Goal: Task Accomplishment & Management: Manage account settings

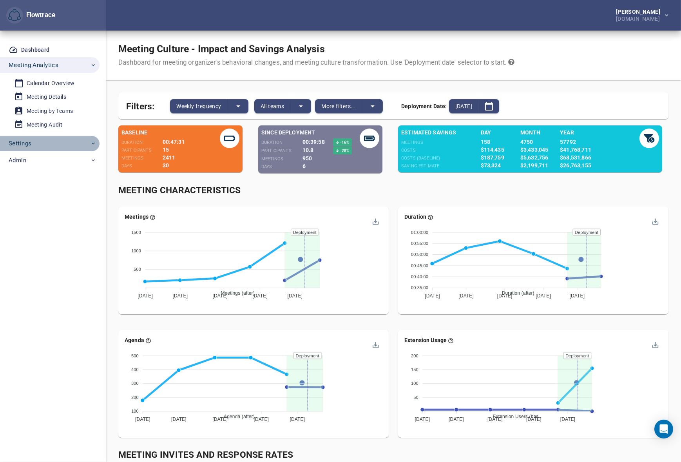
click at [38, 149] on button "Settings" at bounding box center [50, 144] width 100 height 16
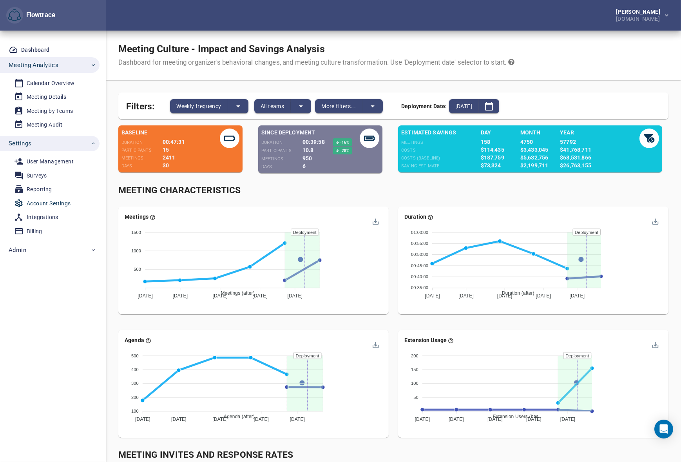
click at [51, 202] on div "Account Settings" at bounding box center [49, 204] width 44 height 10
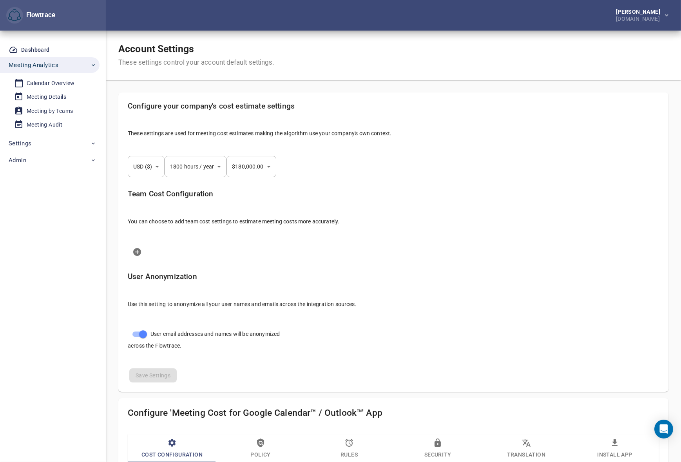
select select "***"
click at [392, 55] on div "Account Settings These settings control your account default settings." at bounding box center [393, 55] width 575 height 49
click at [649, 17] on div "[DOMAIN_NAME]" at bounding box center [639, 18] width 47 height 7
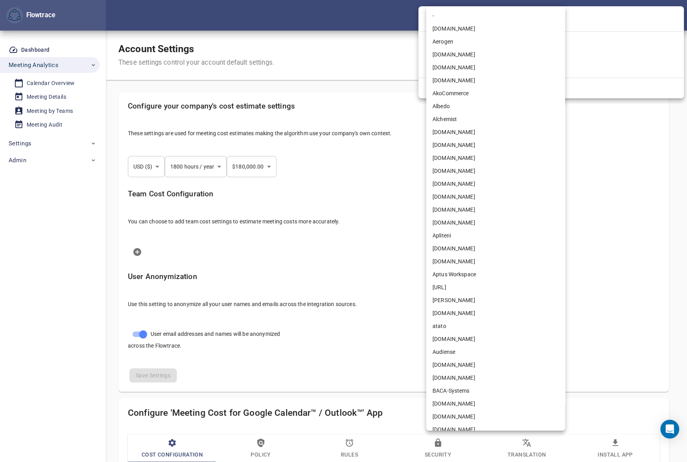
click at [448, 67] on body "Flowtrace Petri Lehtonen NRG.com Flowtrace Dashboard Meeting Analytics Calendar…" at bounding box center [343, 231] width 687 height 462
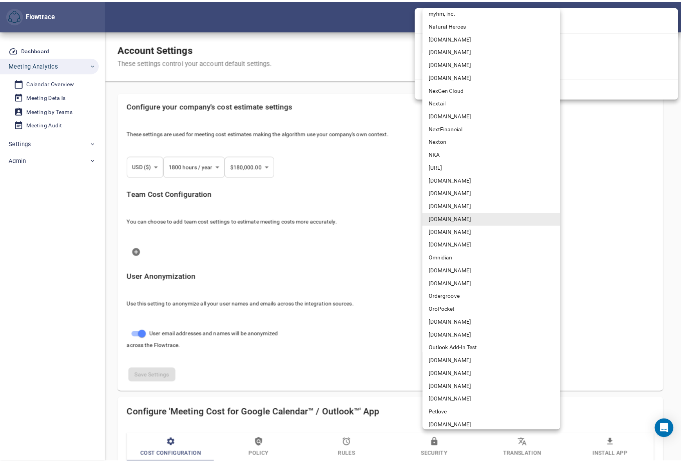
scroll to position [715, 0]
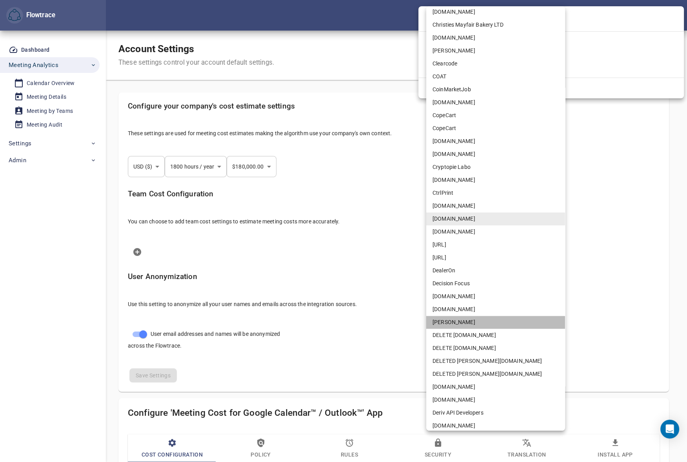
click at [451, 320] on li "[PERSON_NAME]" at bounding box center [495, 322] width 139 height 13
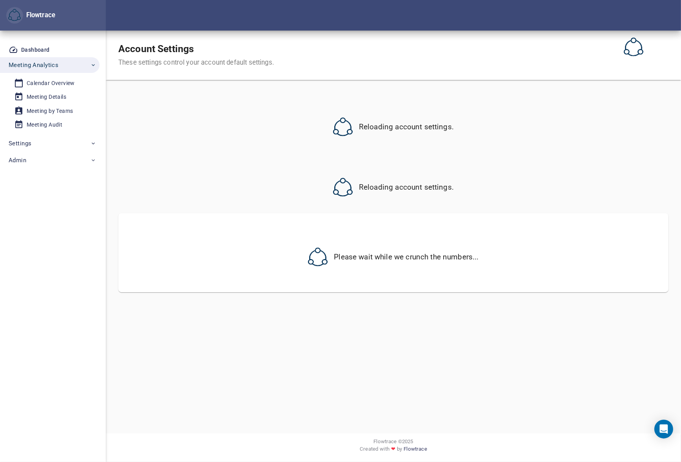
select select "***"
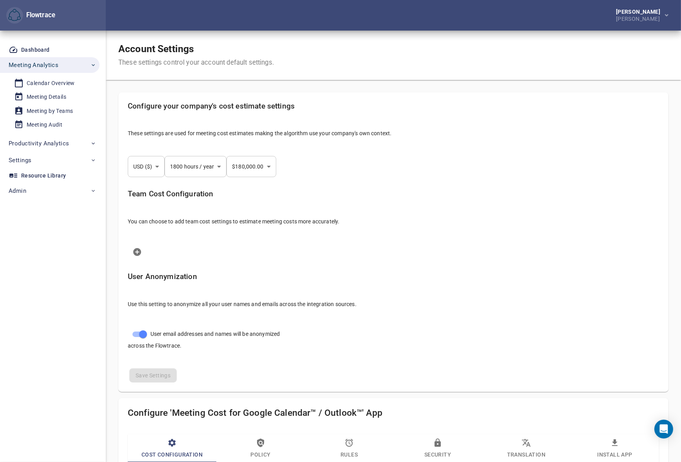
click at [349, 38] on div "Account Settings These settings control your account default settings." at bounding box center [393, 55] width 575 height 49
select select "***"
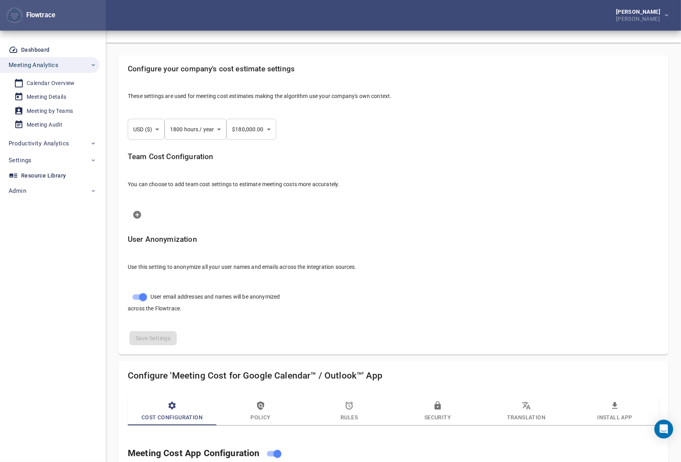
scroll to position [0, 0]
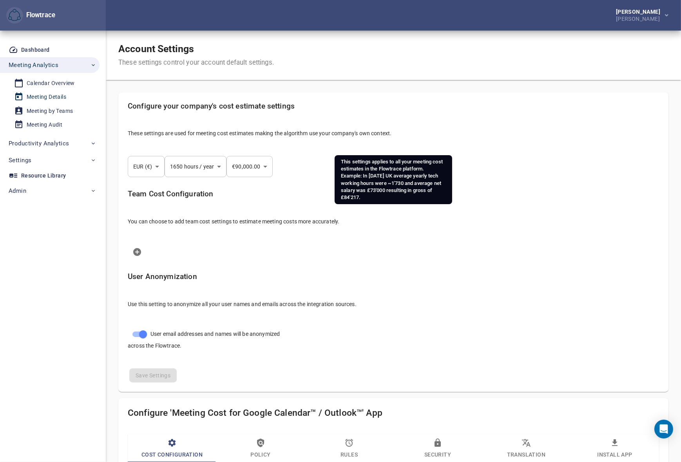
select select "***"
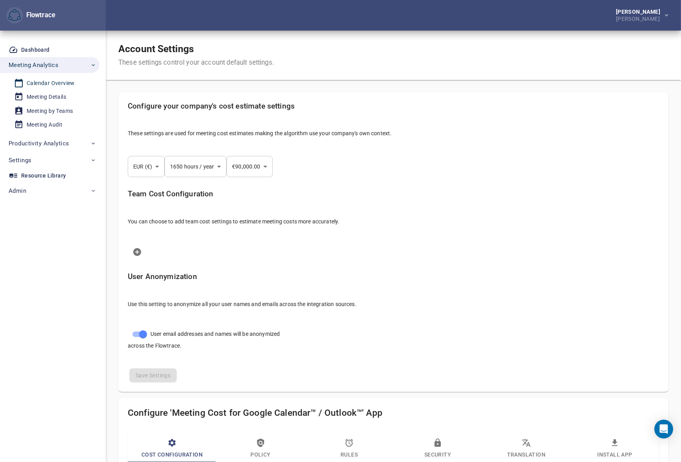
click at [48, 84] on div "Calendar Overview" at bounding box center [51, 83] width 48 height 10
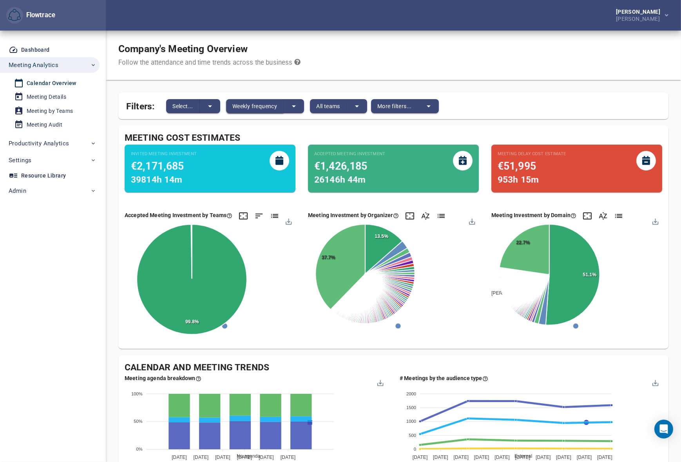
click at [254, 105] on span "Weekly frequency" at bounding box center [254, 106] width 45 height 9
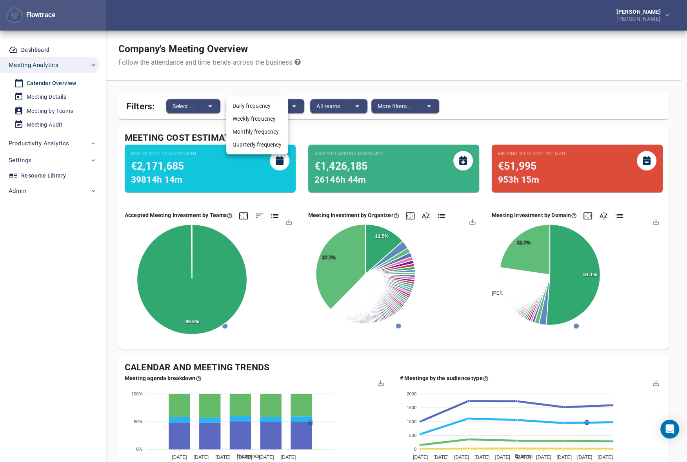
click at [259, 134] on li "Monthly frequency" at bounding box center [257, 131] width 62 height 13
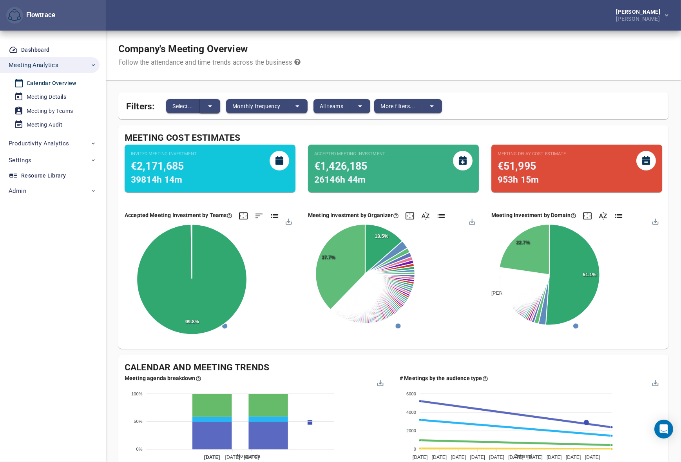
click at [212, 106] on icon "split button" at bounding box center [209, 106] width 9 height 9
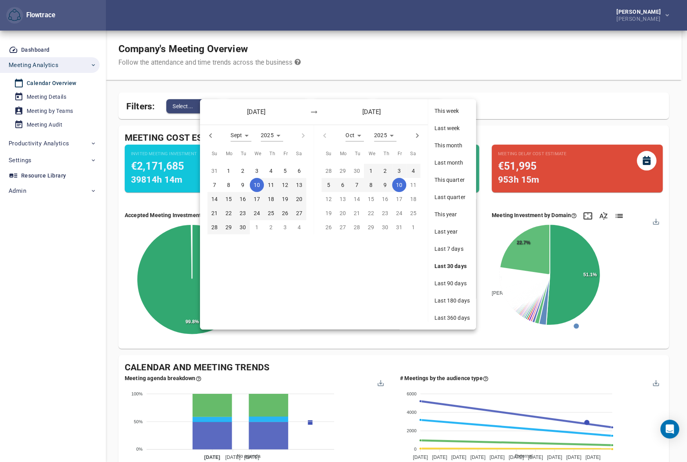
click at [458, 319] on span "Last 360 days" at bounding box center [451, 318] width 35 height 8
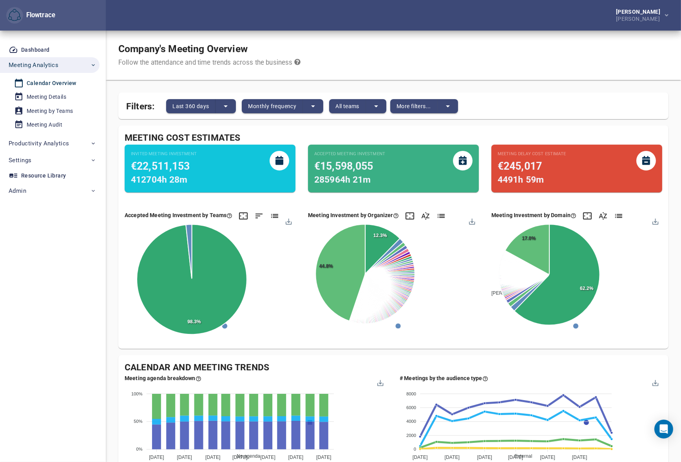
click at [444, 42] on div "Company's Meeting Overview Follow the attendance and time trends across the bus…" at bounding box center [393, 55] width 575 height 49
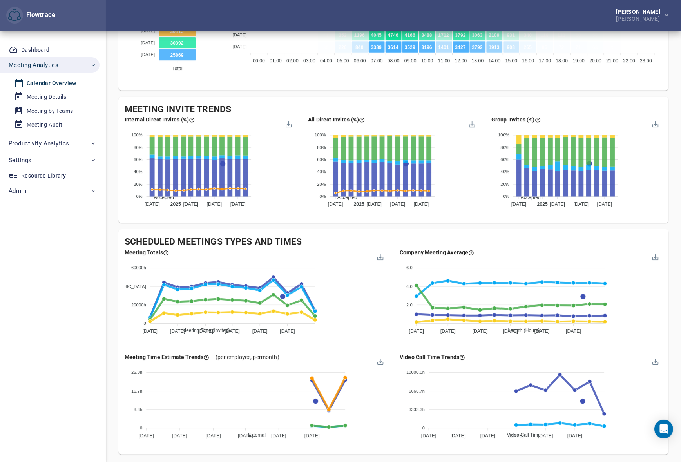
scroll to position [582, 0]
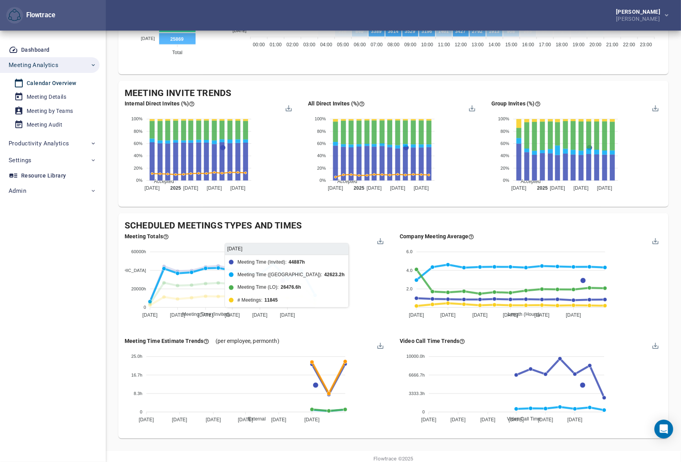
click at [266, 380] on span "Meeting Time ([GEOGRAPHIC_DATA])" at bounding box center [220, 382] width 89 height 5
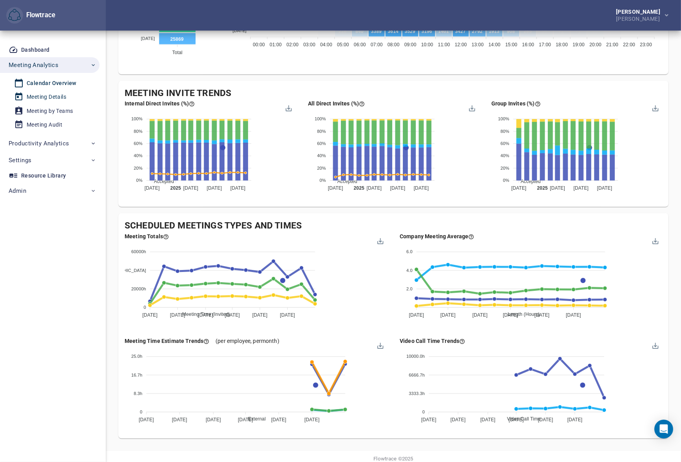
click at [47, 96] on div "Meeting Details" at bounding box center [47, 97] width 40 height 10
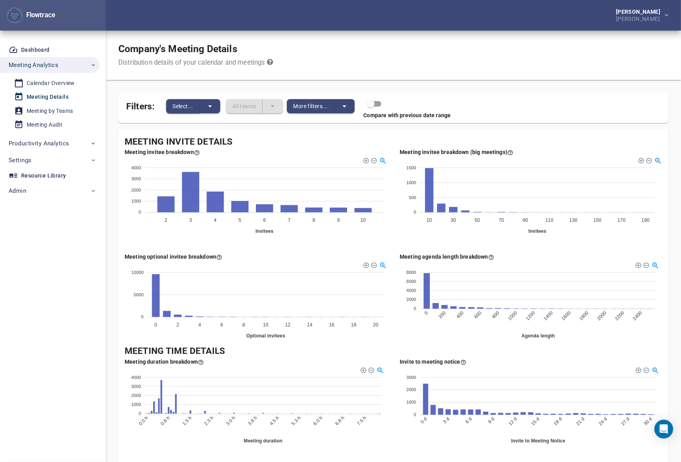
click at [185, 105] on span "Select..." at bounding box center [182, 106] width 21 height 9
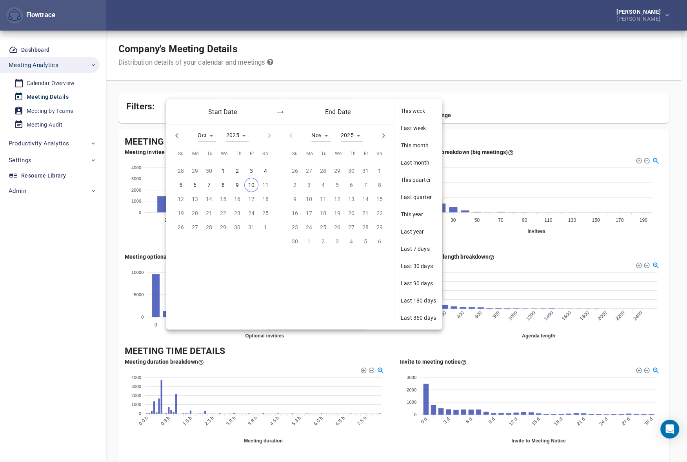
click at [416, 314] on span "Last 360 days" at bounding box center [418, 318] width 35 height 8
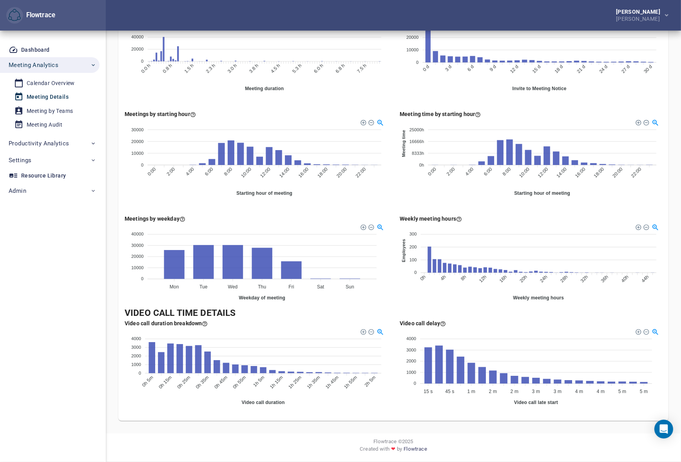
scroll to position [269, 0]
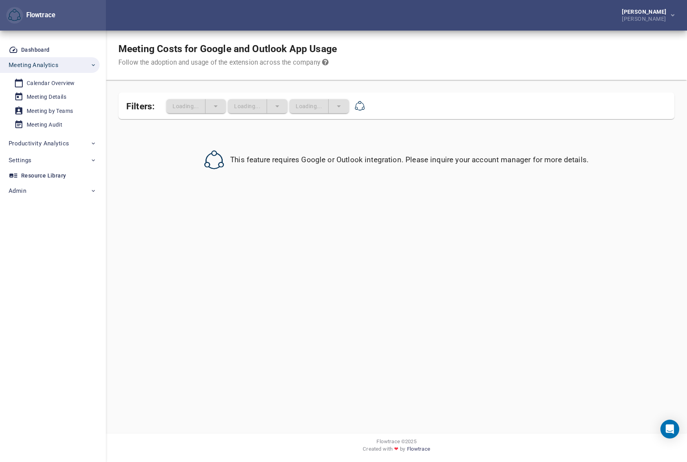
click at [501, 57] on div "Meeting Costs for Google and Outlook App Usage Follow the adoption and usage of…" at bounding box center [396, 55] width 581 height 49
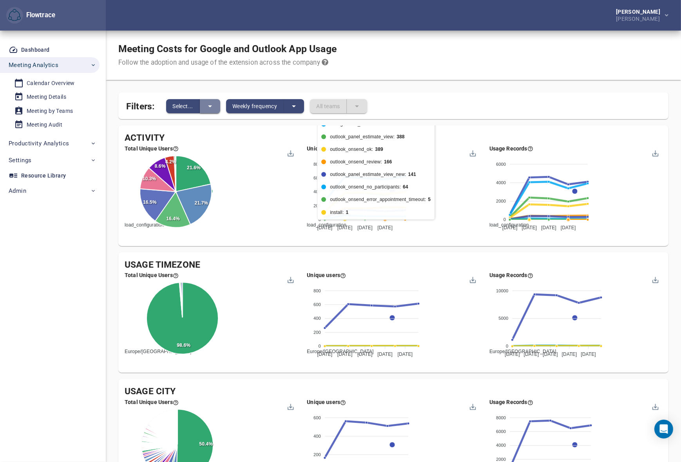
click at [210, 103] on icon "split button" at bounding box center [209, 106] width 9 height 9
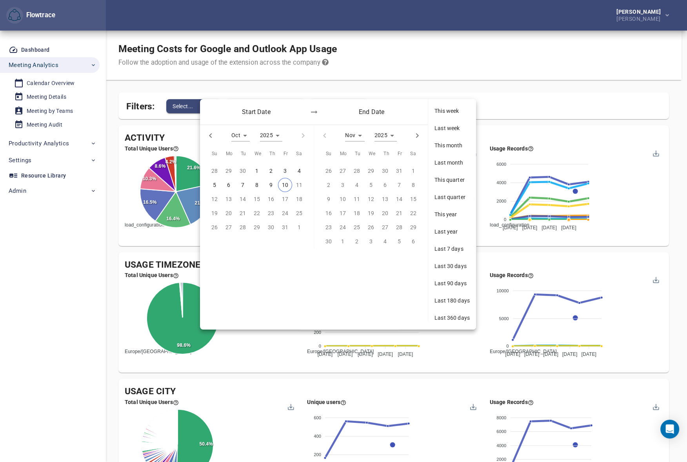
click at [449, 310] on span "Last 360 days" at bounding box center [451, 318] width 35 height 8
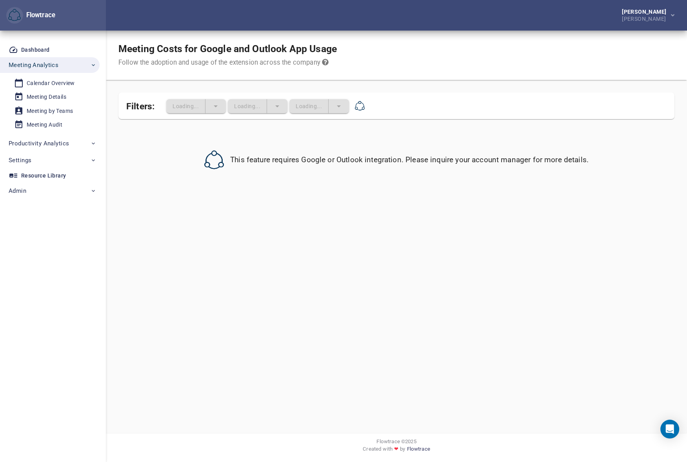
click at [445, 49] on div "Meeting Costs for Google and Outlook App Usage Follow the adoption and usage of…" at bounding box center [396, 55] width 581 height 49
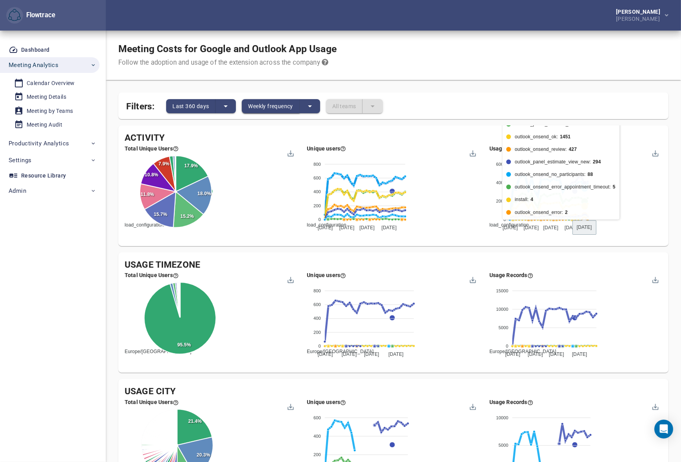
click at [270, 107] on span "Weekly frequency" at bounding box center [270, 106] width 45 height 9
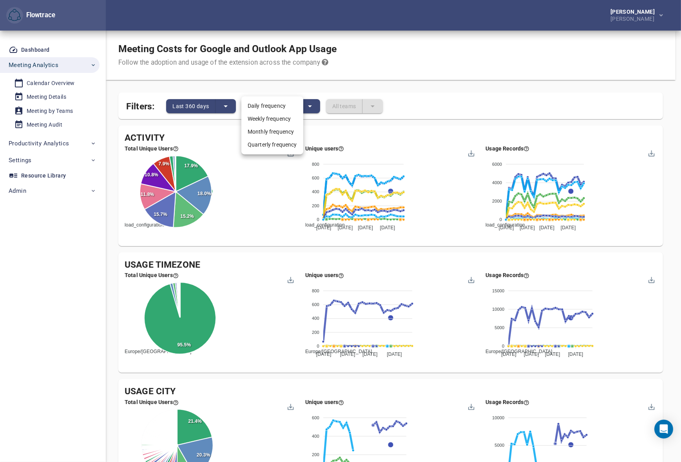
click at [266, 132] on li "Monthly frequency" at bounding box center [272, 131] width 62 height 13
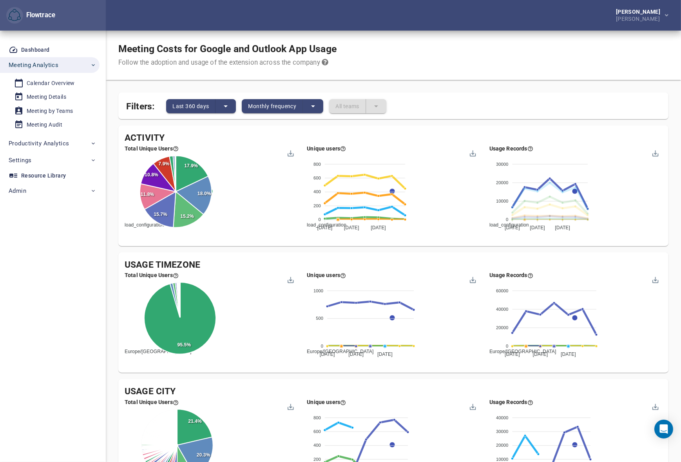
click at [529, 222] on span "load_configuration" at bounding box center [506, 224] width 45 height 5
click at [539, 289] on span "configuration_authen..." at bounding box center [511, 291] width 55 height 5
click at [540, 355] on span "outlook_panel_estima..." at bounding box center [512, 357] width 57 height 5
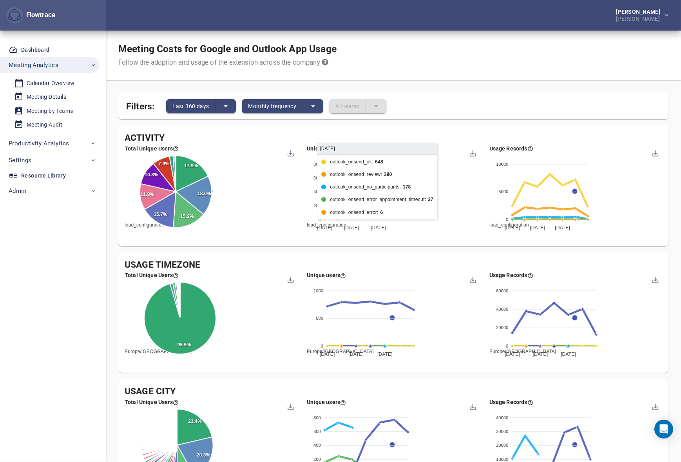
click at [346, 222] on span "load_configuration" at bounding box center [323, 224] width 45 height 5
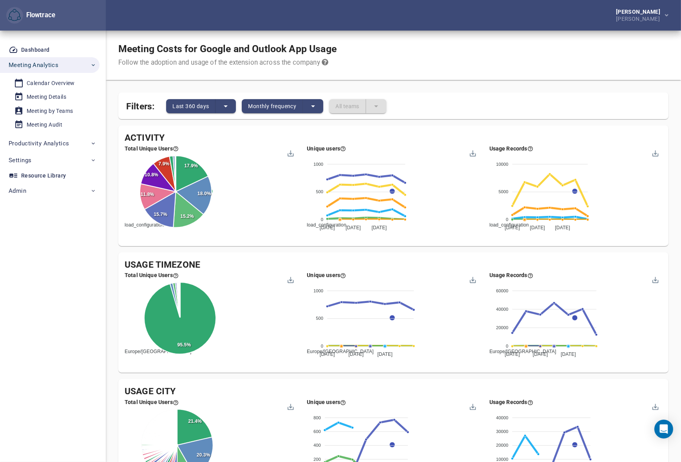
click at [433, 52] on div "Meeting Costs for Google and Outlook App Usage Follow the adoption and usage of…" at bounding box center [393, 55] width 575 height 49
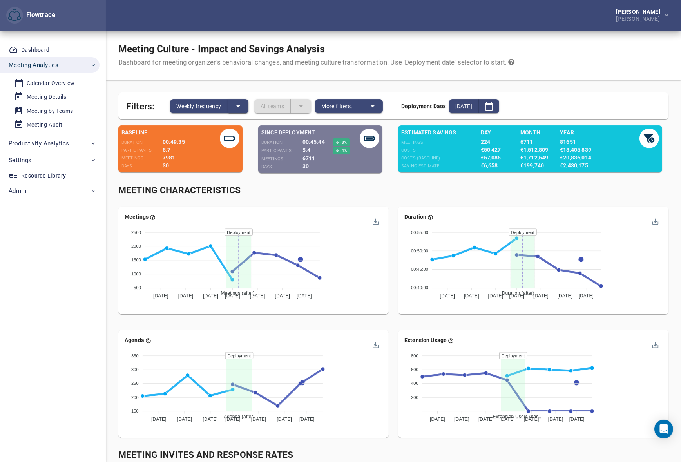
click at [233, 106] on button "split button" at bounding box center [238, 106] width 20 height 14
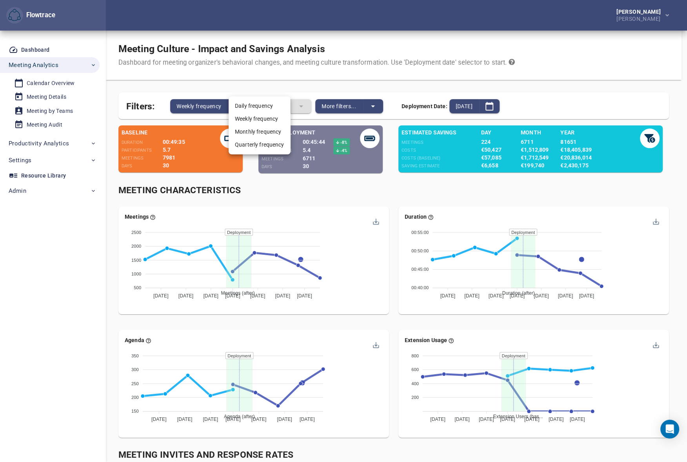
click at [250, 131] on li "Monthly frequency" at bounding box center [260, 131] width 62 height 13
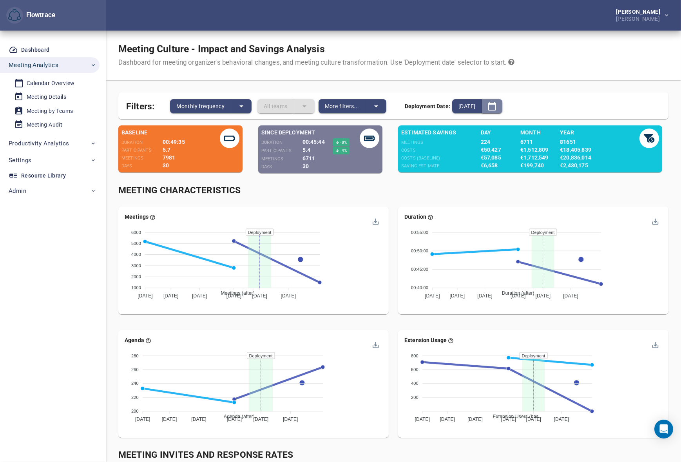
click at [497, 105] on icon "split button" at bounding box center [492, 106] width 9 height 9
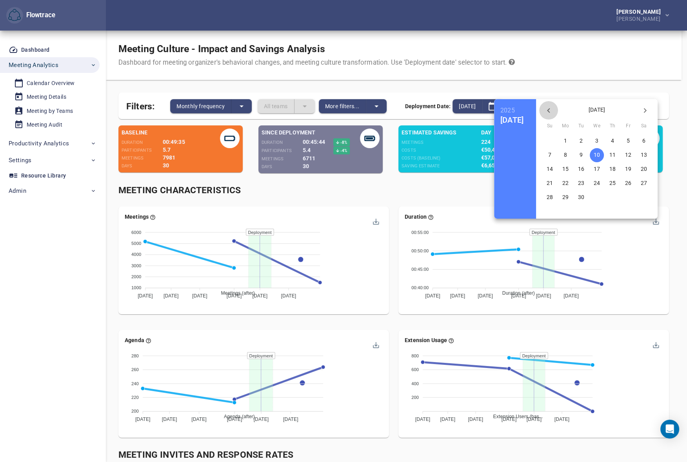
click at [553, 107] on icon "button" at bounding box center [548, 110] width 9 height 9
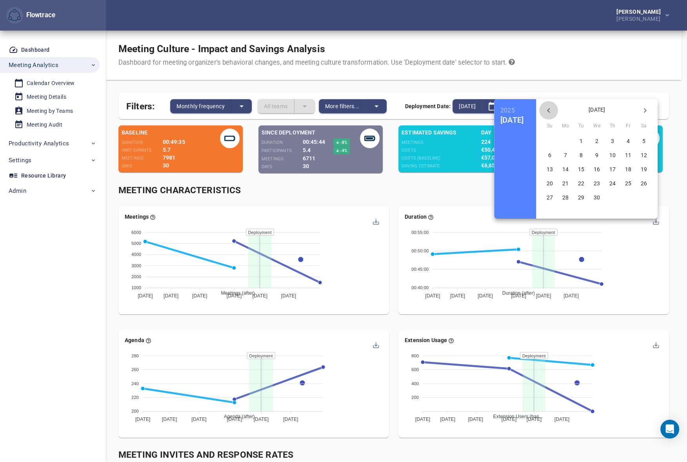
click at [553, 107] on icon "button" at bounding box center [548, 110] width 9 height 9
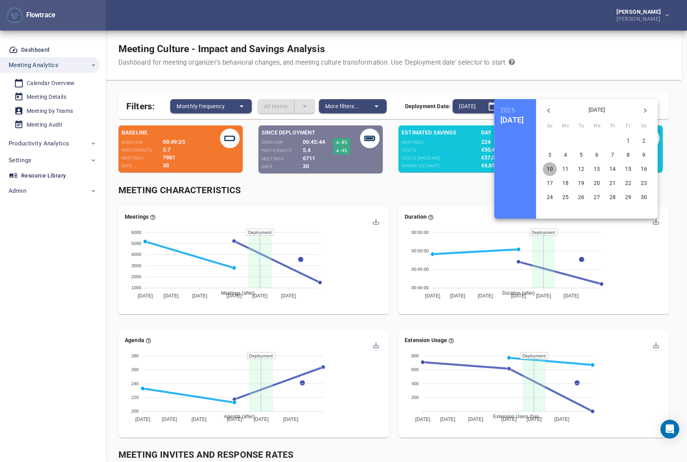
click at [553, 169] on p "10" at bounding box center [549, 169] width 6 height 8
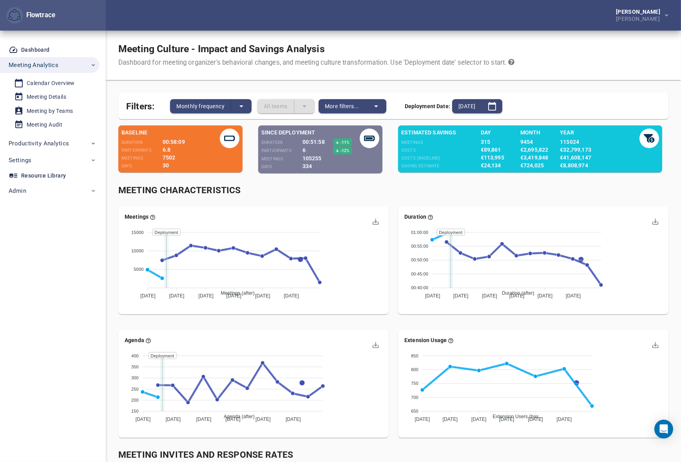
click at [451, 22] on div "[PERSON_NAME] [PERSON_NAME]" at bounding box center [393, 15] width 575 height 31
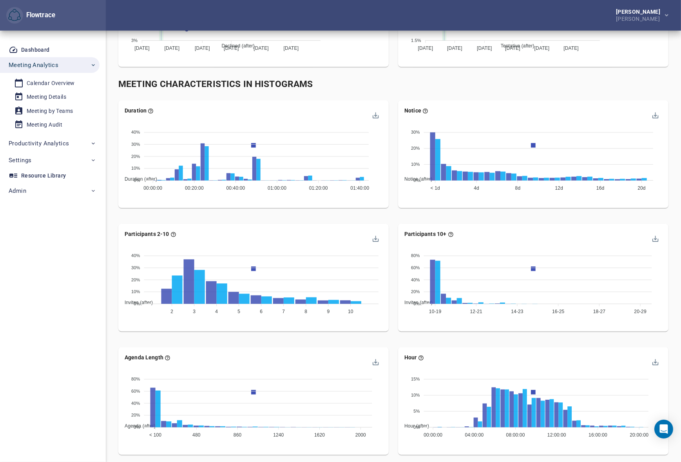
scroll to position [764, 0]
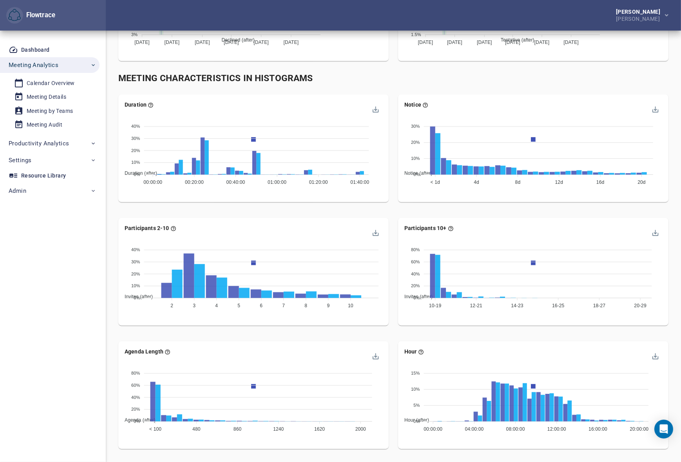
click at [385, 76] on div "Meeting Characteristics in Histograms" at bounding box center [393, 78] width 550 height 13
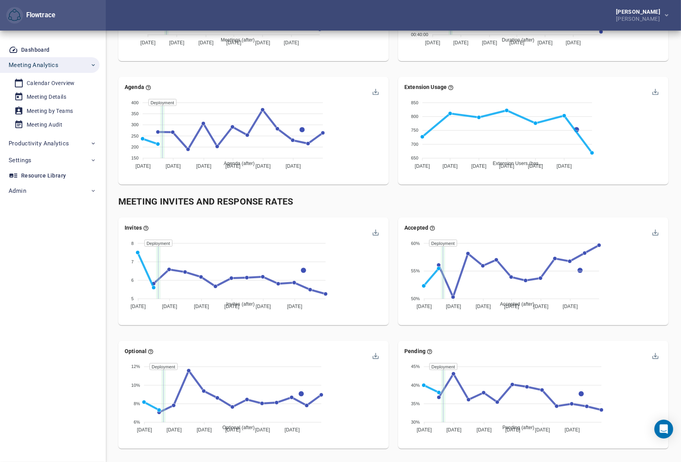
scroll to position [265, 0]
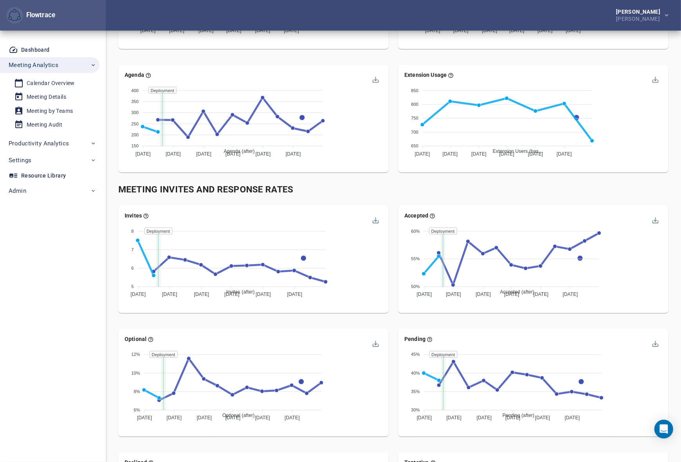
click at [393, 350] on div "Optional Optional (after) Optional (baseline) 12% 12% 10% 10% 8% 8% 6% 6% [DATE…" at bounding box center [254, 385] width 280 height 123
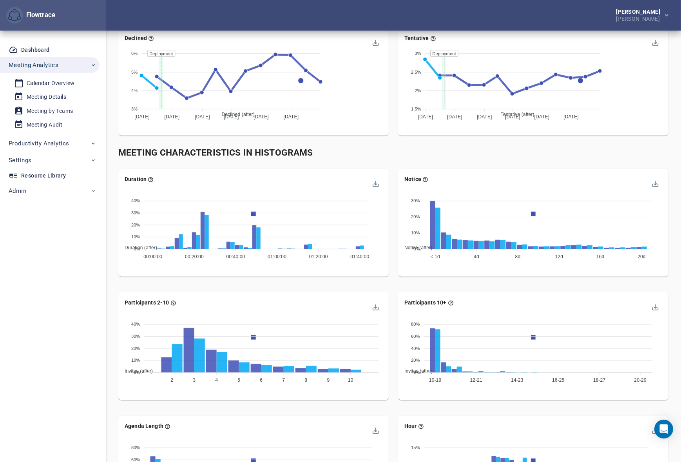
scroll to position [665, 0]
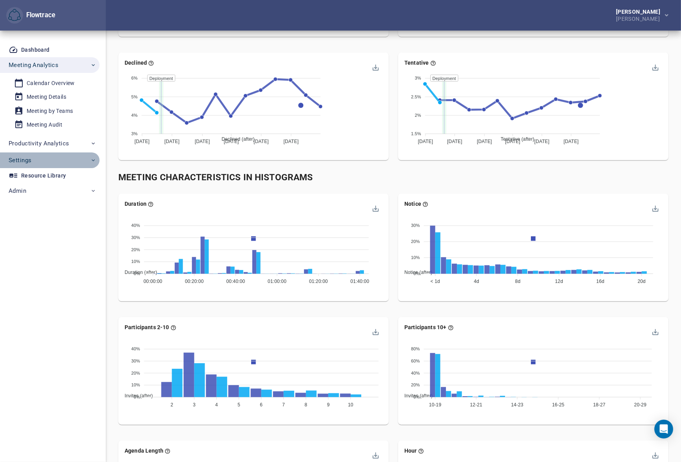
click at [31, 159] on span "Settings" at bounding box center [20, 160] width 23 height 10
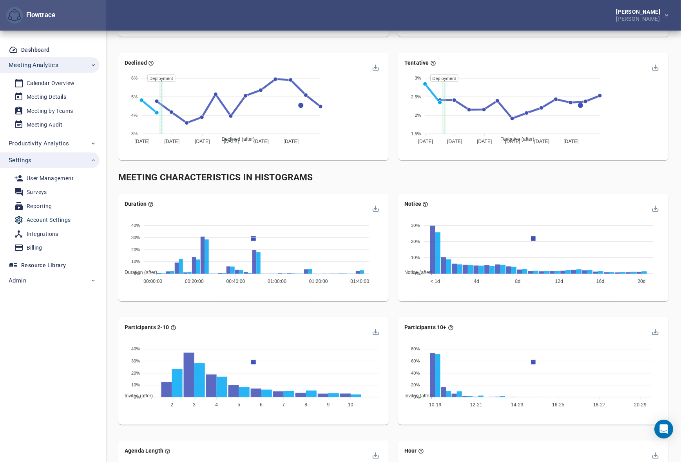
click at [39, 218] on div "Account Settings" at bounding box center [49, 220] width 44 height 10
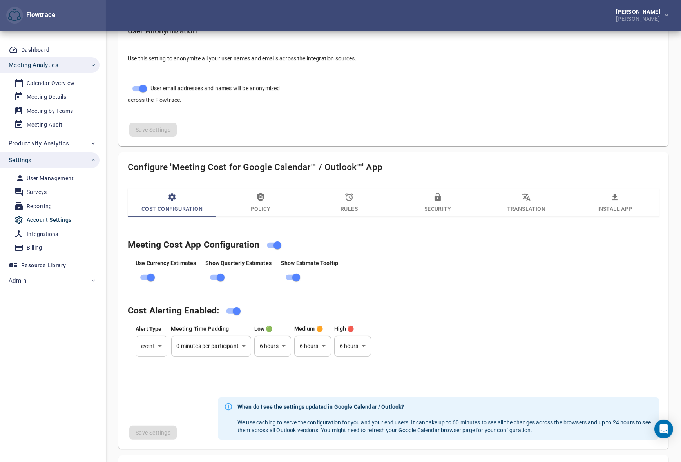
scroll to position [249, 0]
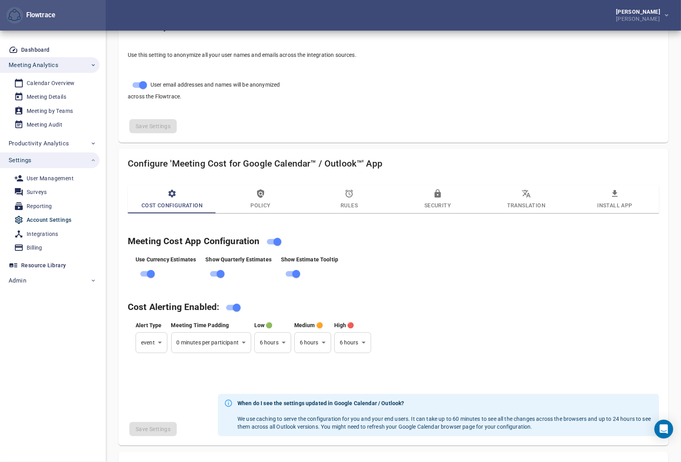
click at [259, 194] on icon "button" at bounding box center [260, 193] width 7 height 9
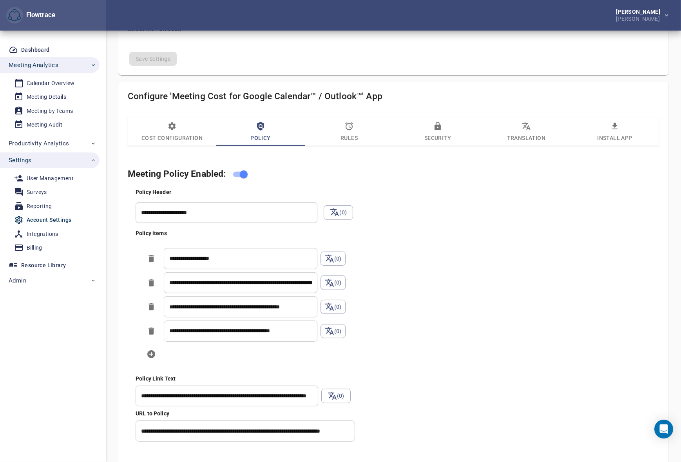
scroll to position [332, 0]
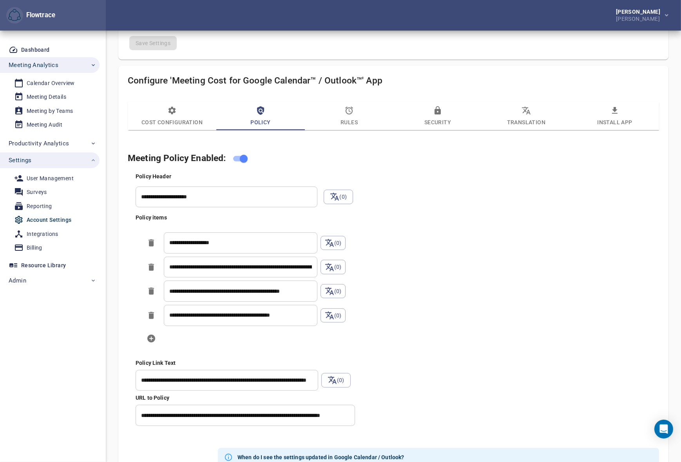
select select "***"
click at [350, 113] on icon "button" at bounding box center [349, 110] width 9 height 9
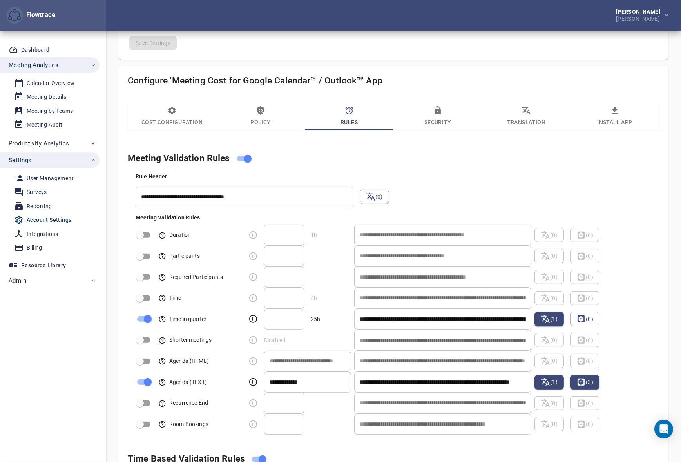
click at [259, 114] on icon "button" at bounding box center [260, 110] width 9 height 9
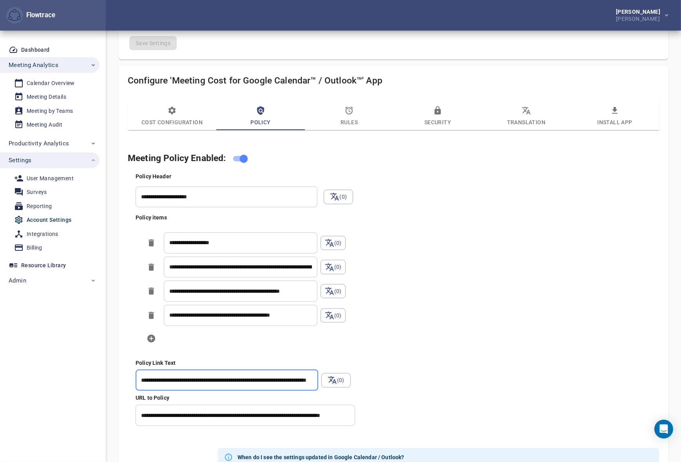
drag, startPoint x: 161, startPoint y: 380, endPoint x: 195, endPoint y: 380, distance: 33.7
click at [195, 380] on input "**********" at bounding box center [227, 380] width 183 height 21
click at [201, 378] on input "**********" at bounding box center [227, 380] width 183 height 21
drag, startPoint x: 196, startPoint y: 379, endPoint x: 163, endPoint y: 382, distance: 33.5
click at [163, 382] on input "**********" at bounding box center [227, 380] width 183 height 21
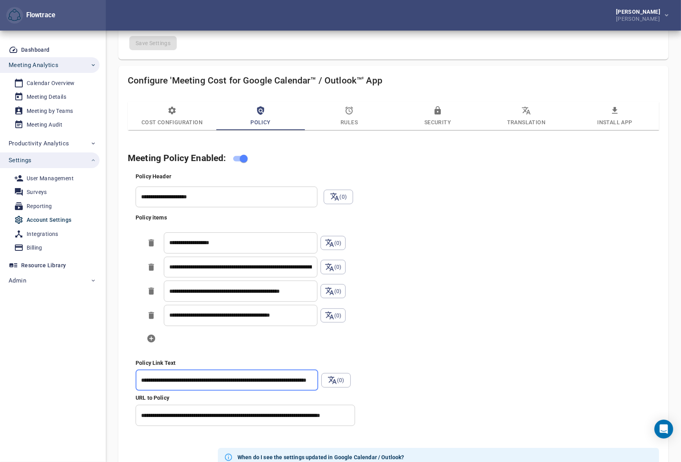
click at [480, 338] on div "**********" at bounding box center [401, 299] width 535 height 257
click at [475, 196] on div "**********" at bounding box center [401, 299] width 535 height 257
click at [53, 83] on div "Calendar Overview" at bounding box center [51, 83] width 48 height 10
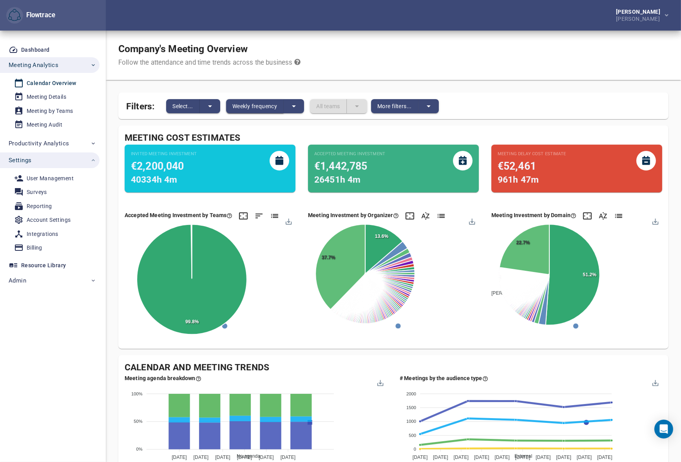
click at [252, 105] on span "Weekly frequency" at bounding box center [254, 106] width 45 height 9
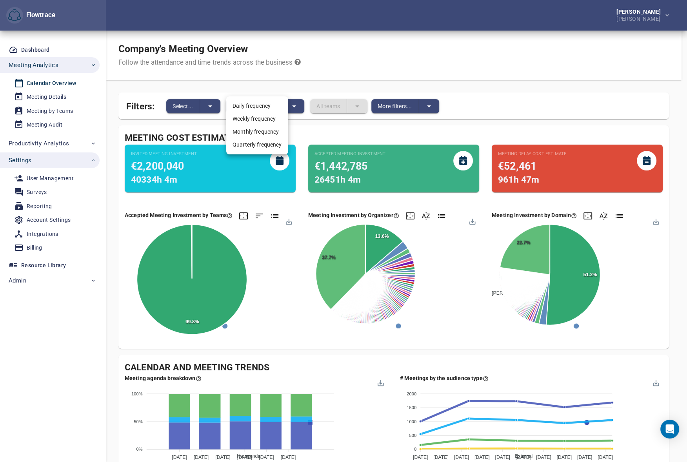
click at [248, 133] on li "Monthly frequency" at bounding box center [257, 131] width 62 height 13
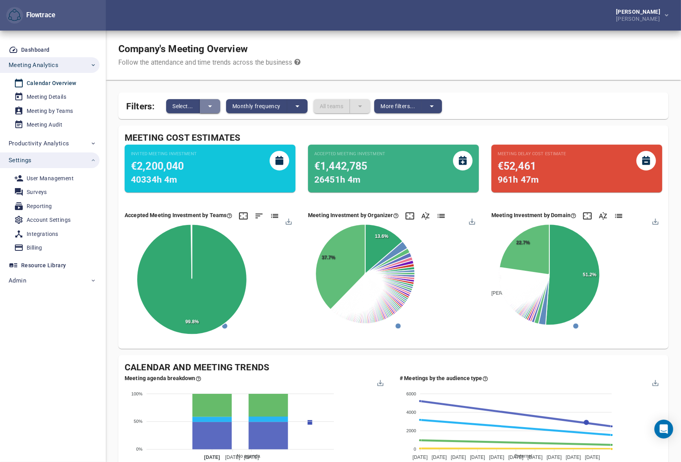
drag, startPoint x: 208, startPoint y: 114, endPoint x: 214, endPoint y: 110, distance: 7.1
click at [214, 110] on icon "split button" at bounding box center [209, 106] width 9 height 9
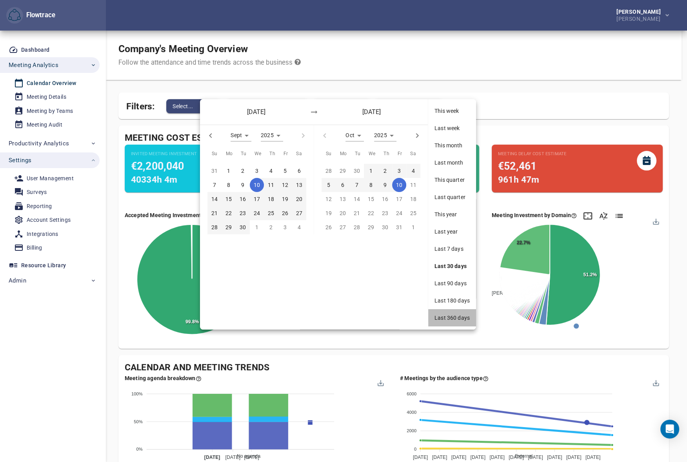
click at [444, 315] on span "Last 360 days" at bounding box center [451, 318] width 35 height 8
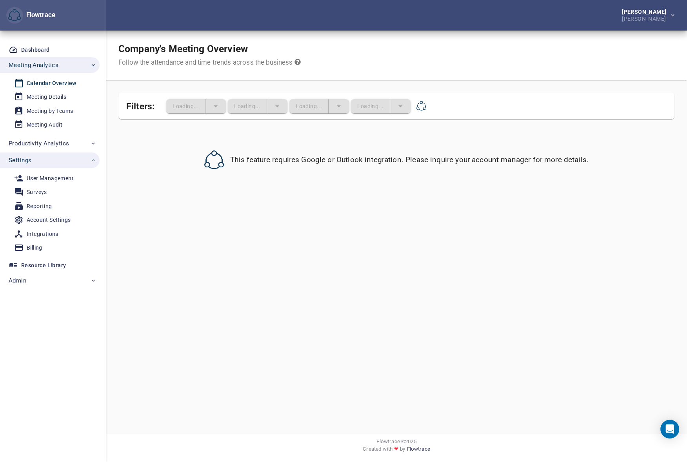
click at [437, 64] on div "Company's Meeting Overview Follow the attendance and time trends across the bus…" at bounding box center [396, 55] width 581 height 49
click at [430, 46] on div "Company's Meeting Overview Follow the attendance and time trends across the bus…" at bounding box center [396, 55] width 581 height 49
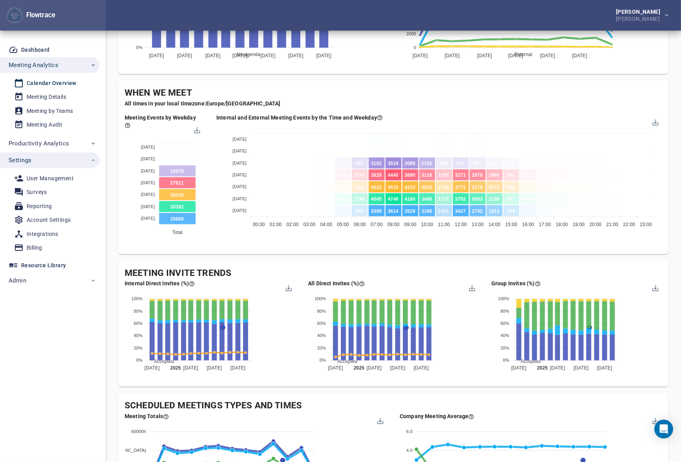
scroll to position [415, 0]
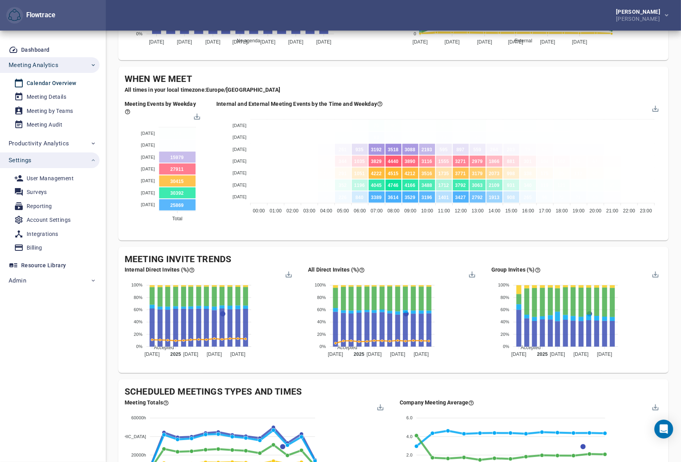
click at [351, 247] on div "Meeting Invite Trends Internal Direct Invites (%) Accepted Declined Pending Ten…" at bounding box center [393, 310] width 550 height 127
click at [240, 245] on div "Company's Meeting Overview Follow the attendance and time trends across the bus…" at bounding box center [393, 110] width 550 height 990
click at [116, 243] on div "Company's Meeting Overview Follow the attendance and time trends across the bus…" at bounding box center [393, 116] width 575 height 1002
click at [288, 243] on div "Company's Meeting Overview Follow the attendance and time trends across the bus…" at bounding box center [393, 110] width 550 height 990
click at [316, 241] on div "Company's Meeting Overview Follow the attendance and time trends across the bus…" at bounding box center [393, 110] width 550 height 990
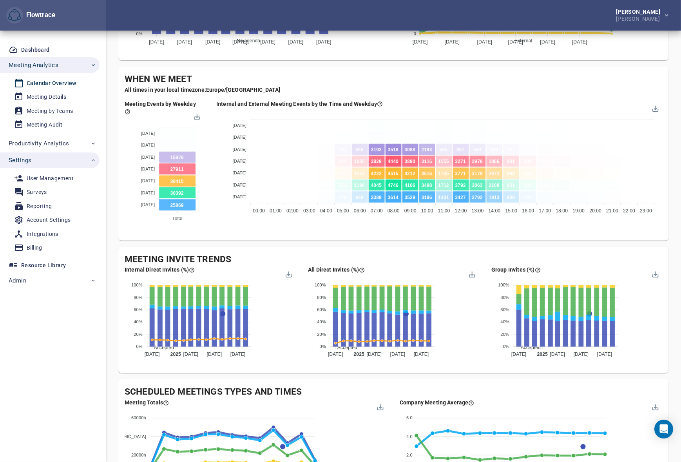
drag, startPoint x: 346, startPoint y: 247, endPoint x: 341, endPoint y: 241, distance: 8.4
click at [346, 247] on div "Meeting Invite Trends Internal Direct Invites (%) Accepted Declined Pending Ten…" at bounding box center [393, 310] width 550 height 127
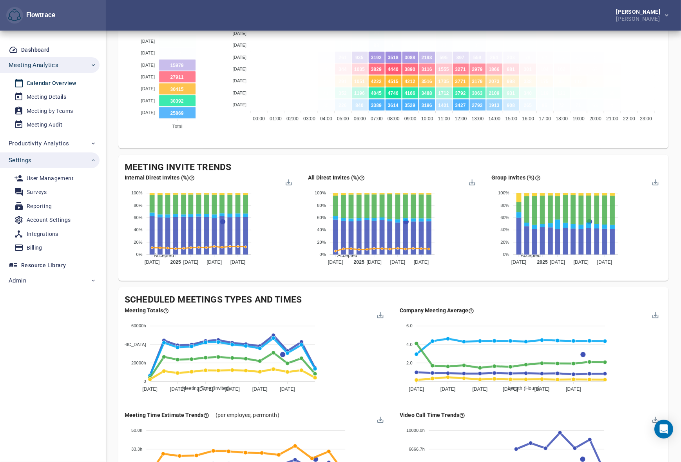
scroll to position [582, 0]
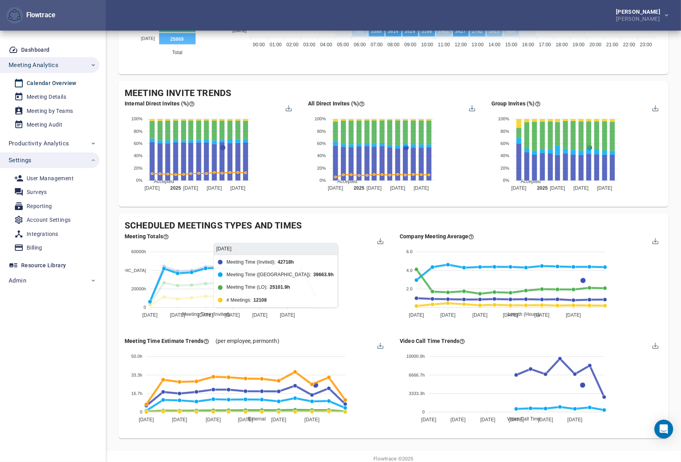
click at [266, 380] on span "Meeting Time ([GEOGRAPHIC_DATA])" at bounding box center [220, 382] width 89 height 5
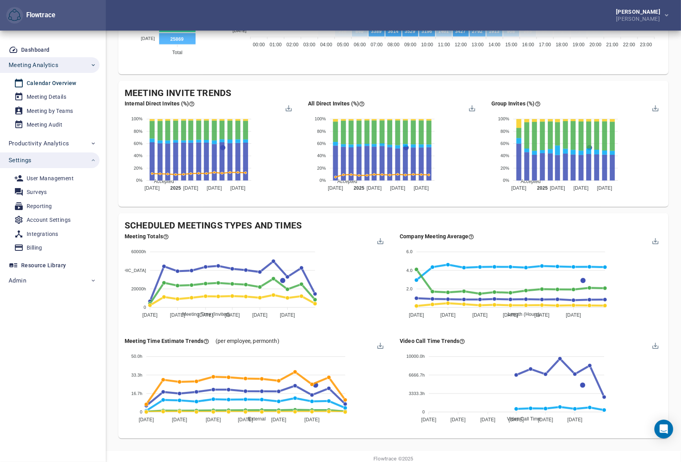
click at [123, 213] on div "Scheduled Meetings Types and Times Meeting Totals Meeting Time (Invited) Meetin…" at bounding box center [393, 325] width 550 height 225
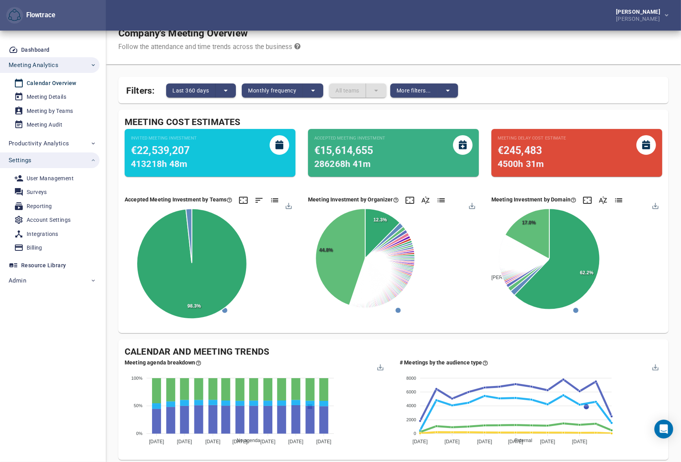
scroll to position [0, 0]
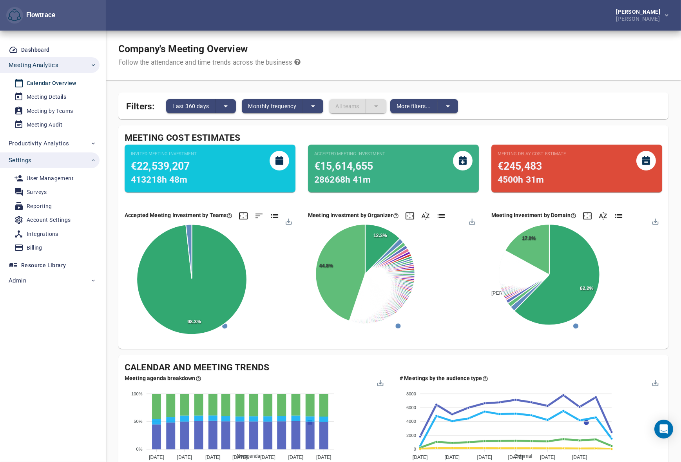
click at [497, 103] on div "Filters: Last 360 days Monthly frequency All teams More filters..." at bounding box center [393, 105] width 550 height 27
click at [40, 97] on div "Meeting Details" at bounding box center [47, 97] width 40 height 10
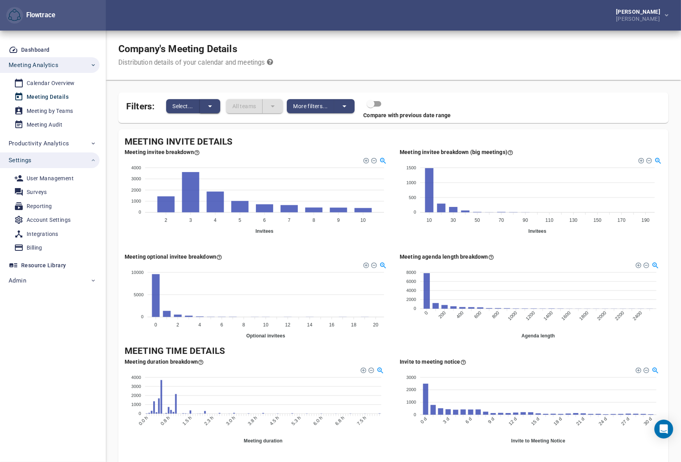
click at [209, 105] on icon "split button" at bounding box center [210, 106] width 4 height 2
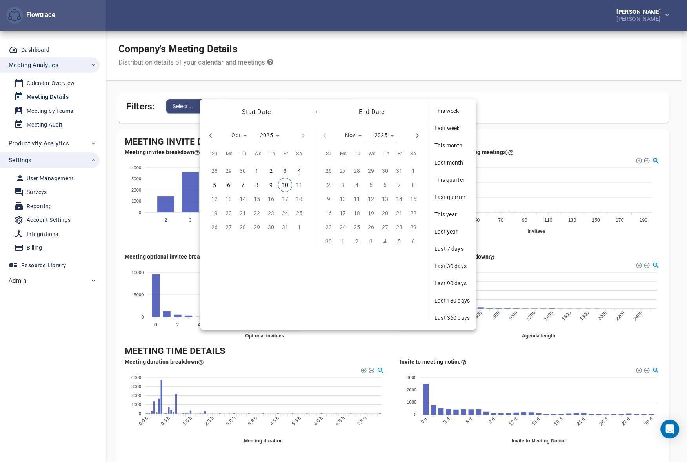
click at [451, 320] on span "Last 360 days" at bounding box center [451, 318] width 35 height 8
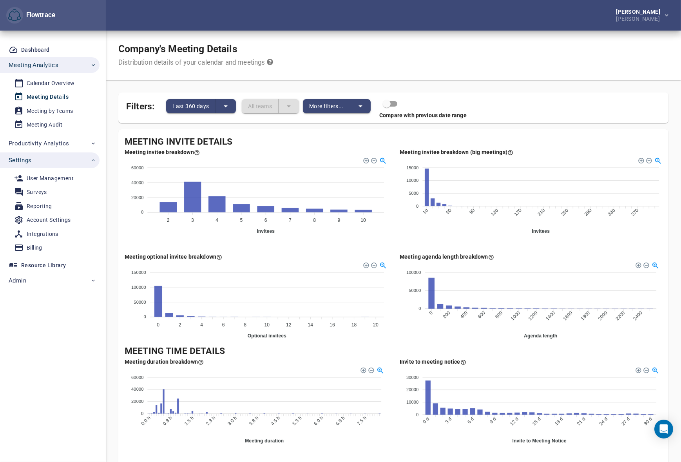
click at [399, 71] on div "Company's Meeting Details Distribution details of your calendar and meetings" at bounding box center [393, 55] width 575 height 49
click at [333, 105] on span "More filters..." at bounding box center [326, 106] width 34 height 9
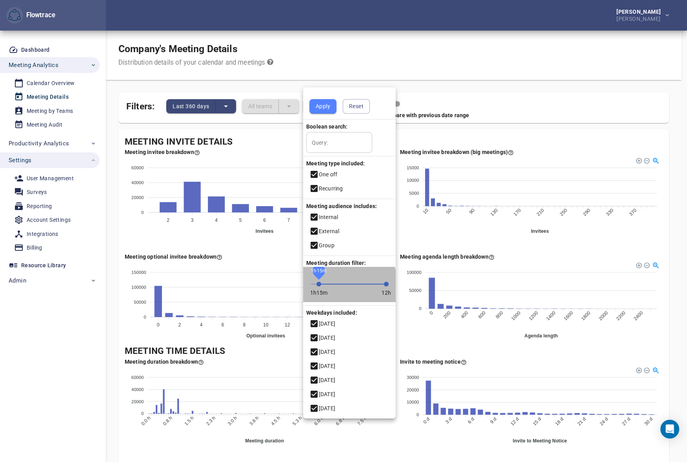
drag, startPoint x: 311, startPoint y: 287, endPoint x: 318, endPoint y: 287, distance: 7.1
click at [318, 287] on span "1h15m" at bounding box center [318, 284] width 5 height 5
click at [321, 108] on span "Apply" at bounding box center [323, 107] width 15 height 10
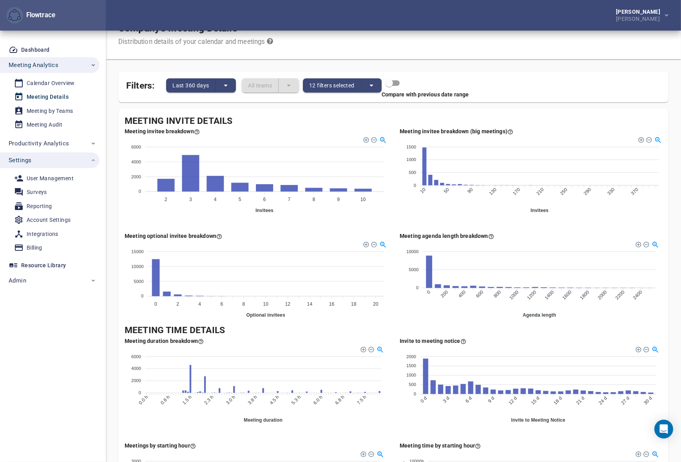
scroll to position [20, 0]
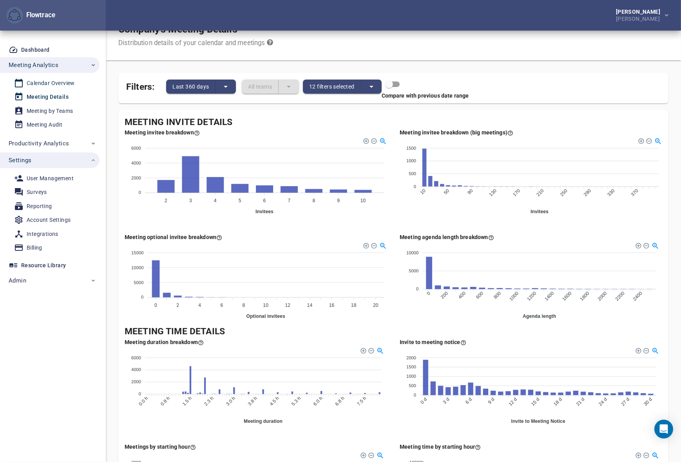
click at [47, 83] on div "Calendar Overview" at bounding box center [51, 83] width 48 height 10
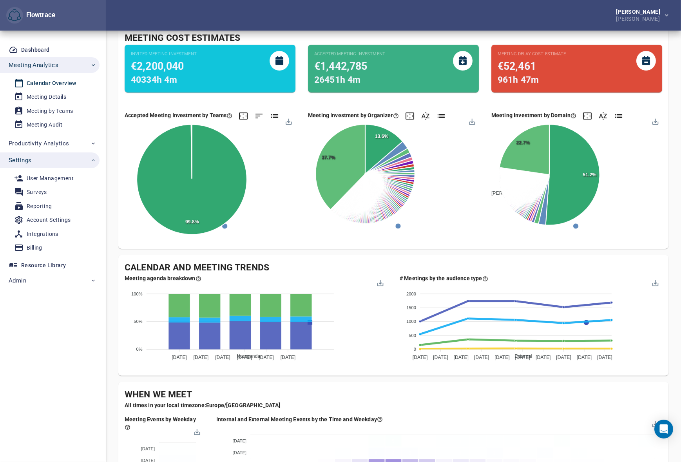
scroll to position [17, 0]
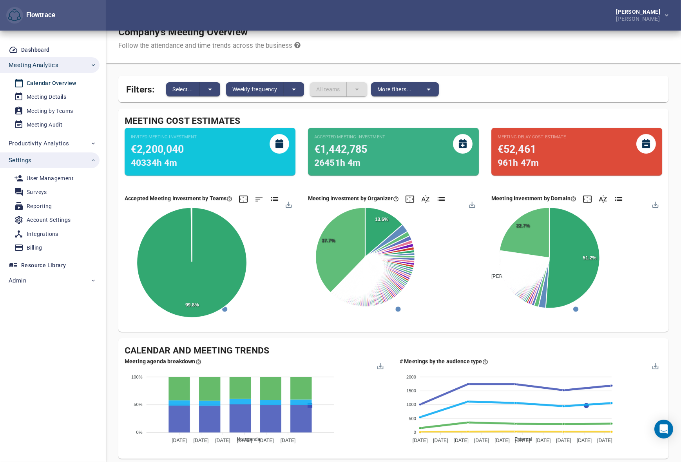
drag, startPoint x: 356, startPoint y: 44, endPoint x: 350, endPoint y: 44, distance: 6.3
click at [356, 44] on div "Company's Meeting Overview Follow the attendance and time trends across the bus…" at bounding box center [393, 38] width 575 height 49
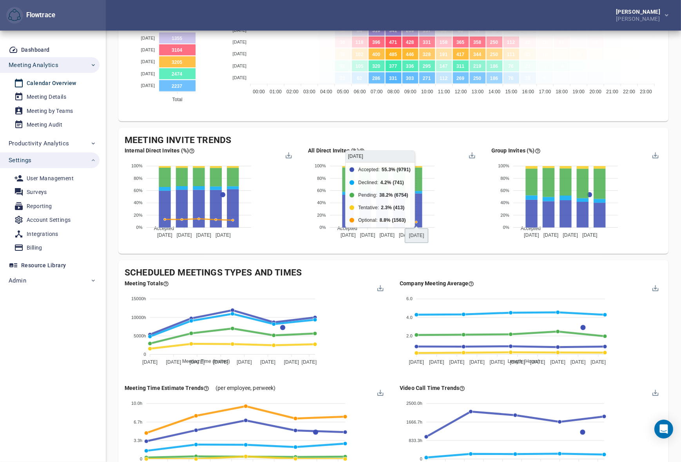
scroll to position [599, 0]
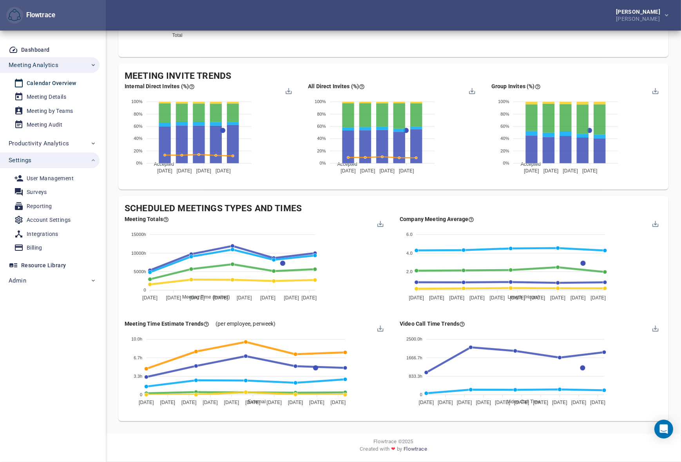
click at [341, 16] on div "Petri Lehtonen Dehn SE" at bounding box center [393, 15] width 575 height 31
click at [41, 219] on div "Account Settings" at bounding box center [49, 220] width 44 height 10
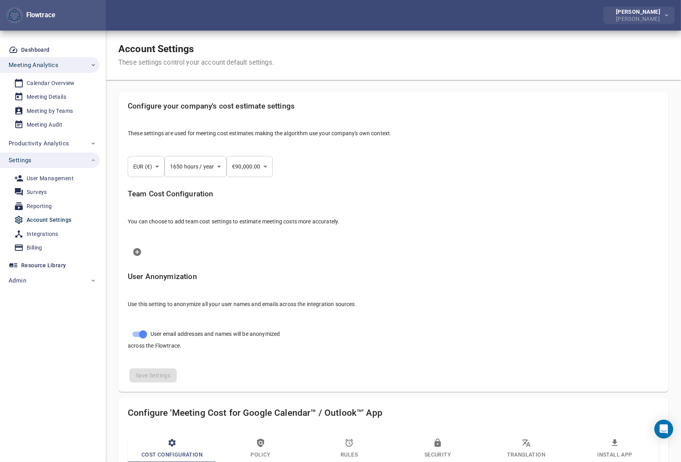
click at [625, 12] on div "[PERSON_NAME]" at bounding box center [639, 11] width 47 height 5
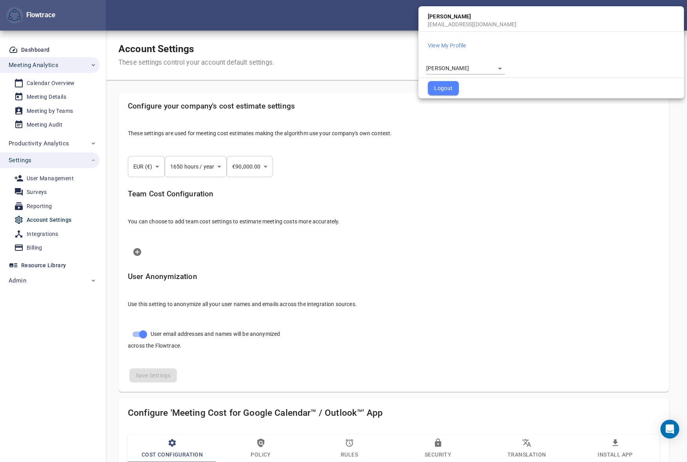
click at [451, 63] on body "Flowtrace Petri Lehtonen Dehn SE Flowtrace Dashboard Meeting Analytics Calendar…" at bounding box center [343, 231] width 687 height 462
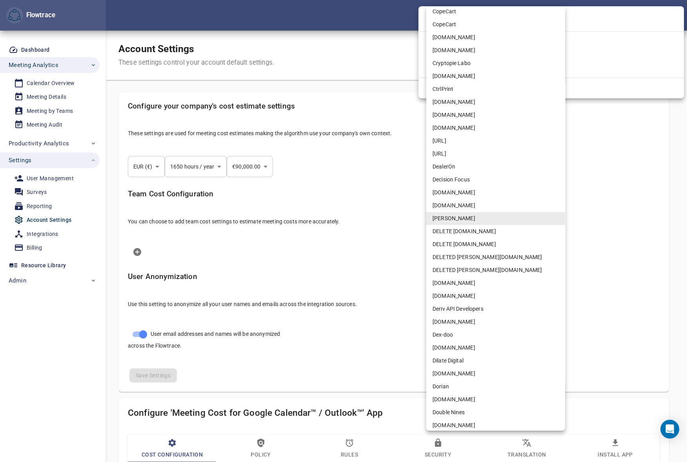
scroll to position [1349, 0]
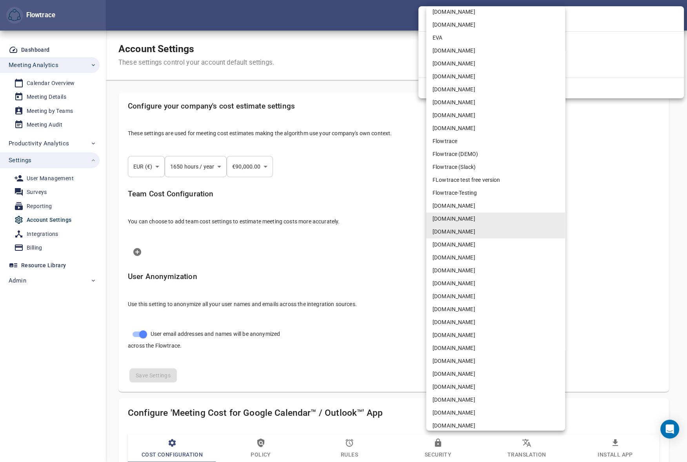
select select "***"
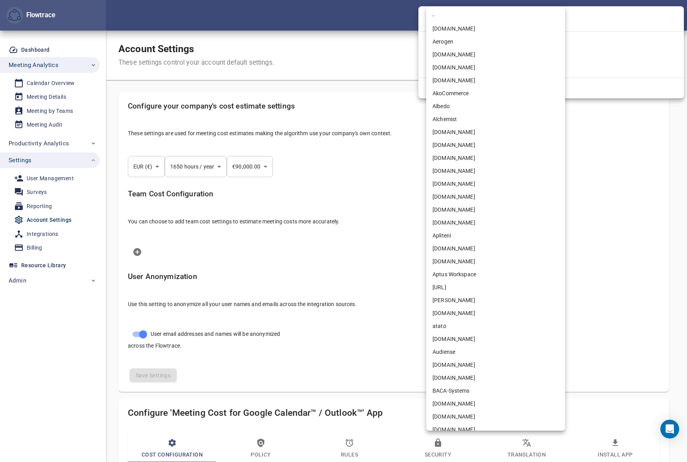
select select "***"
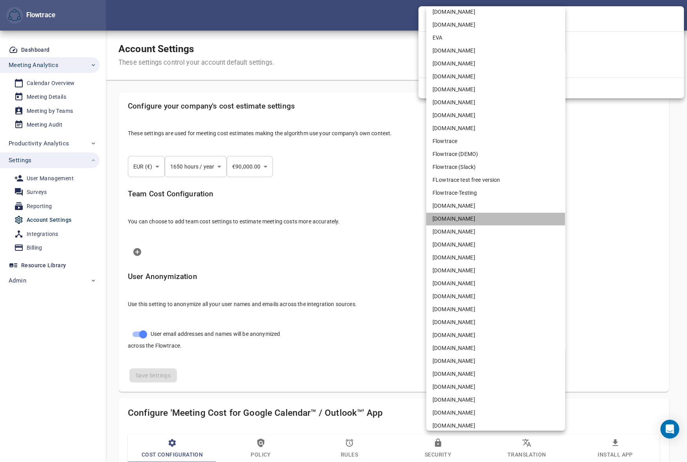
click at [462, 218] on li "[DOMAIN_NAME]" at bounding box center [495, 218] width 139 height 13
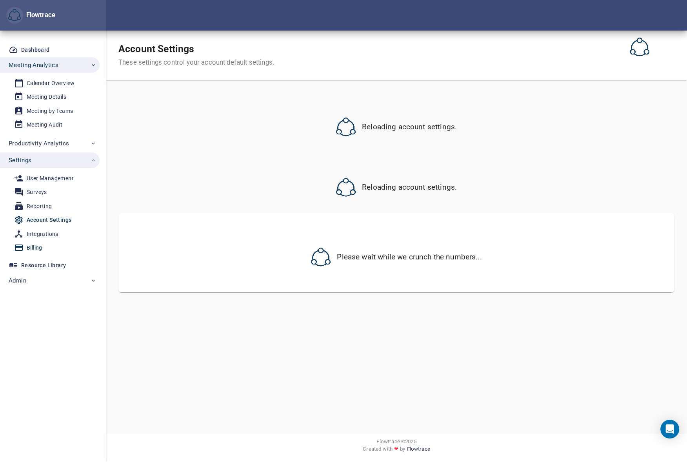
select select "***"
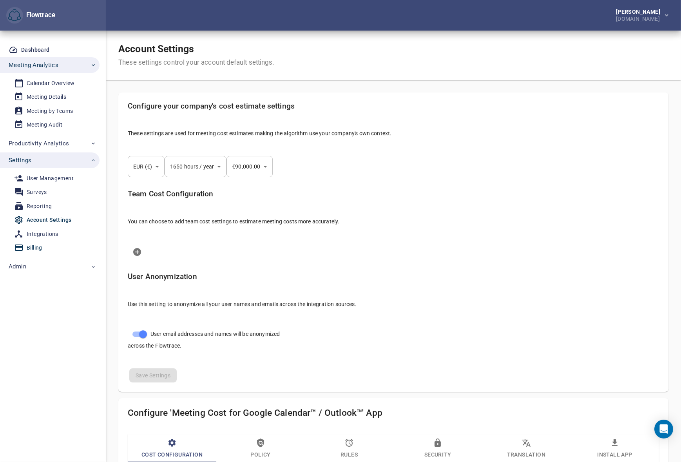
select select "***"
click at [40, 232] on div "Integrations" at bounding box center [43, 234] width 32 height 10
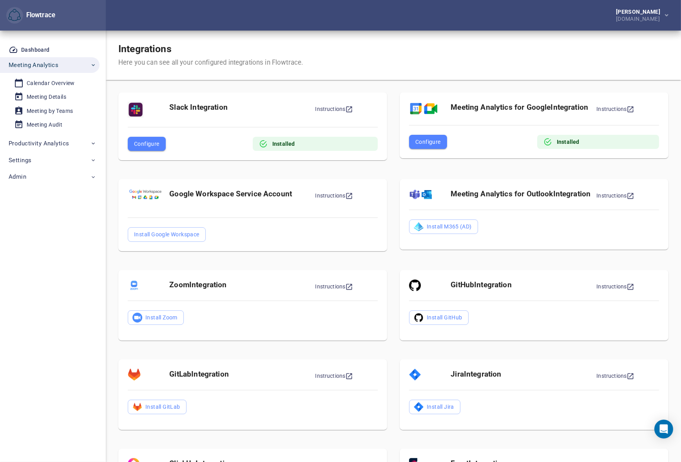
click at [432, 143] on span "Configure" at bounding box center [427, 141] width 25 height 9
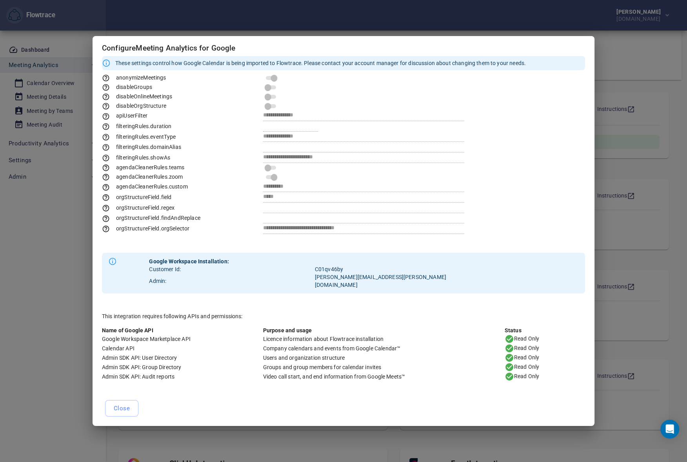
drag, startPoint x: 526, startPoint y: 51, endPoint x: 512, endPoint y: 50, distance: 14.1
click at [526, 51] on h5 "Configure Meeting Analytics for Google" at bounding box center [343, 48] width 483 height 9
click at [340, 16] on div "**********" at bounding box center [343, 231] width 687 height 462
click at [128, 404] on span "Close" at bounding box center [122, 408] width 16 height 10
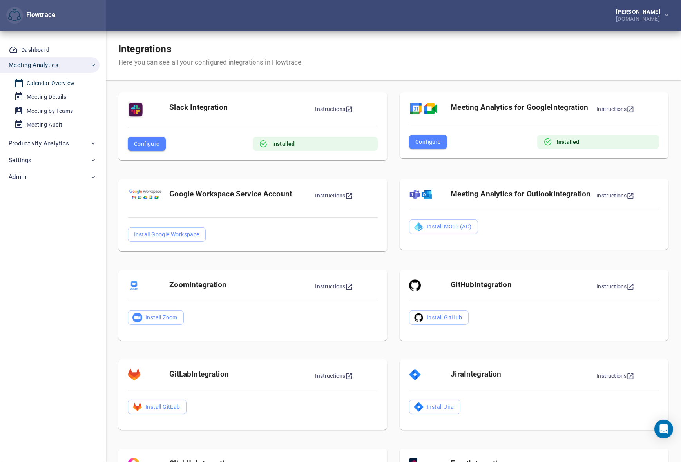
click at [47, 84] on div "Calendar Overview" at bounding box center [51, 83] width 48 height 10
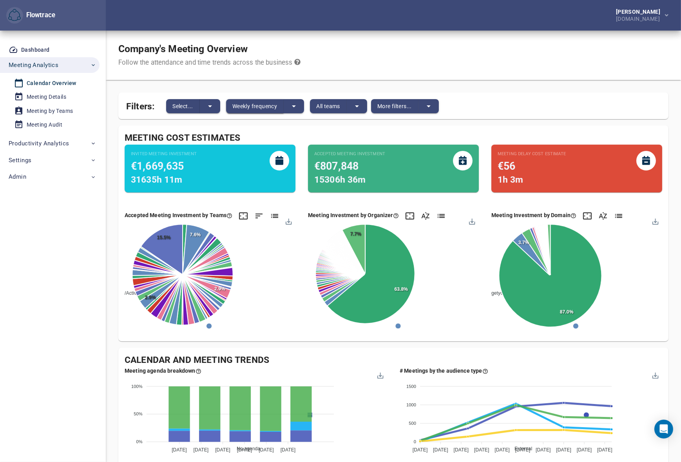
click at [244, 104] on span "Weekly frequency" at bounding box center [254, 106] width 45 height 9
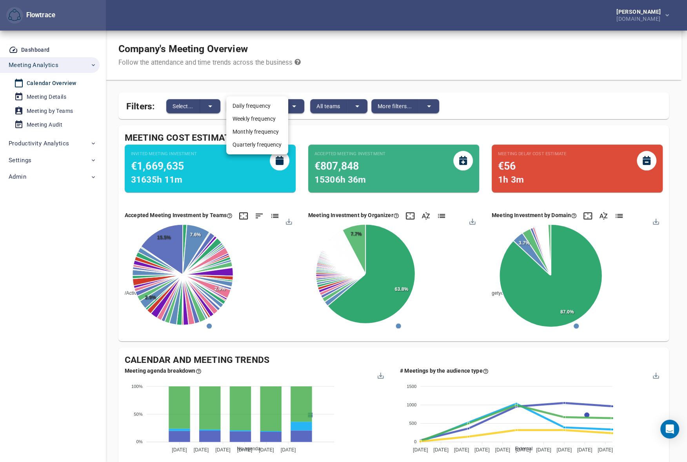
click at [397, 69] on div at bounding box center [343, 231] width 687 height 462
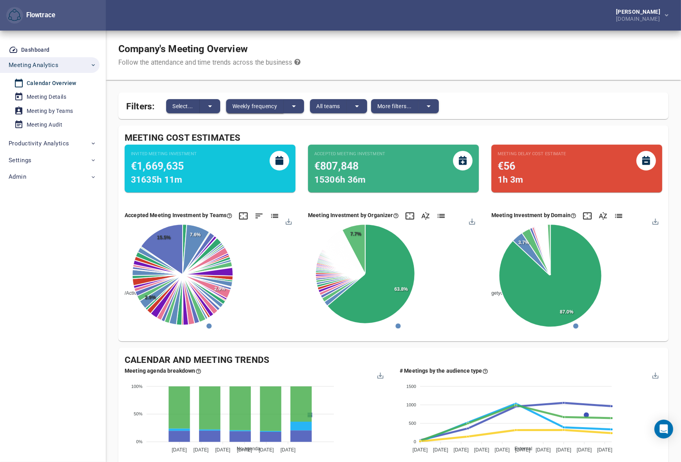
click at [246, 105] on span "Weekly frequency" at bounding box center [254, 106] width 45 height 9
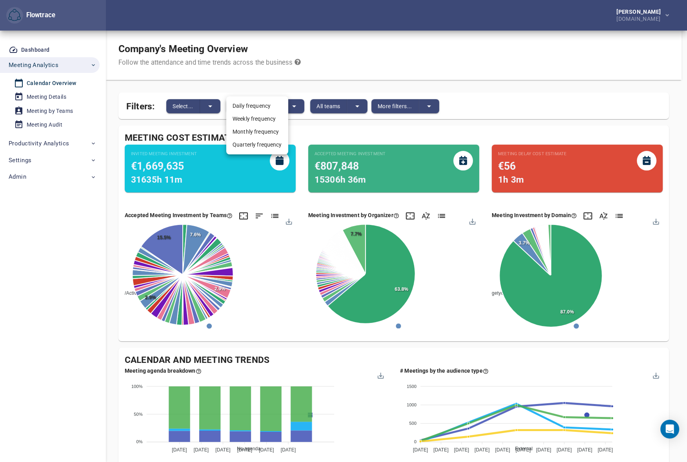
click at [251, 106] on li "Daily frequency" at bounding box center [257, 106] width 62 height 13
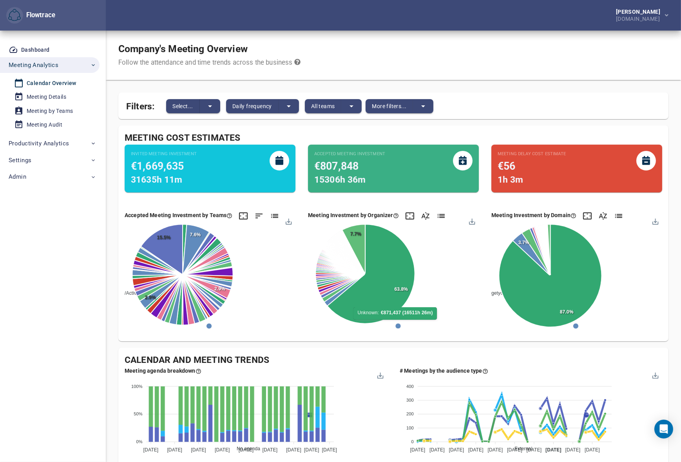
click at [408, 53] on div "Company's Meeting Overview Follow the attendance and time trends across the bus…" at bounding box center [393, 55] width 575 height 49
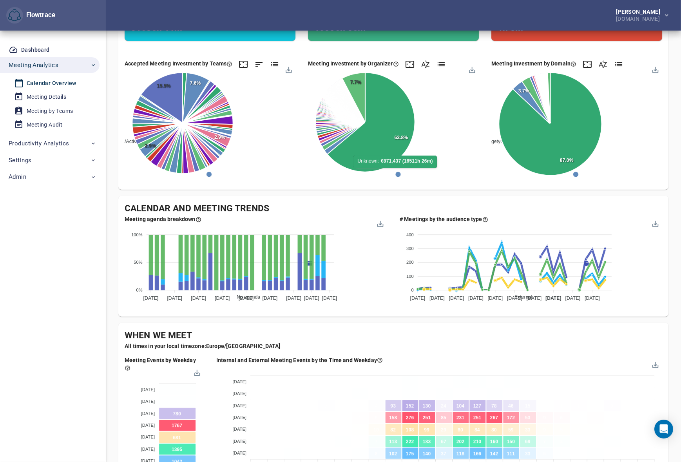
scroll to position [166, 0]
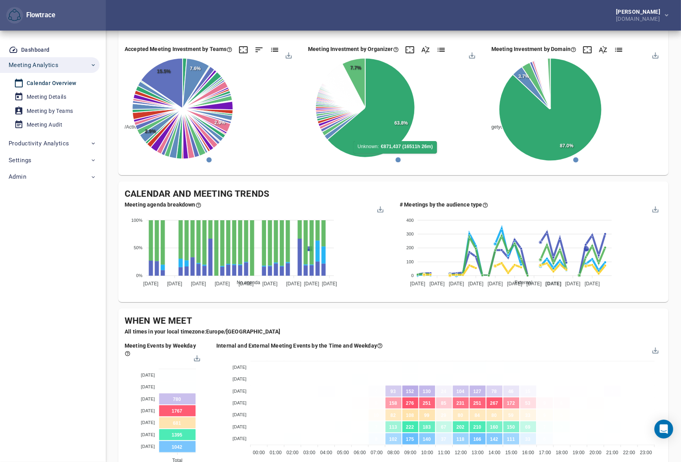
click at [388, 295] on div "Meeting agenda breakdown No agenda Short agenda Agenda 100% 100% 50% 50% 0% 0% …" at bounding box center [255, 246] width 275 height 105
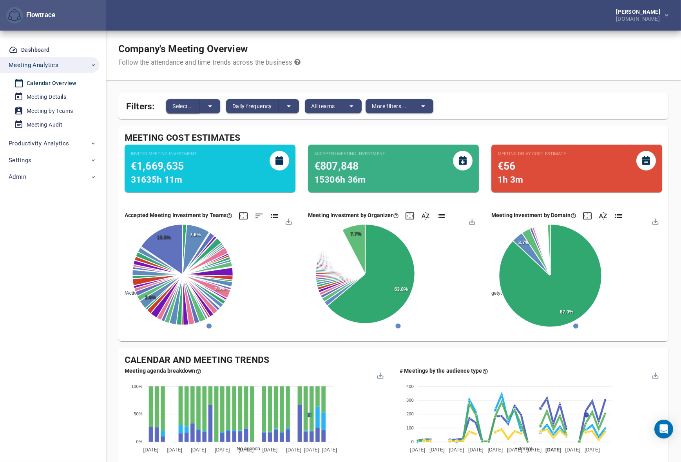
click at [189, 108] on span "Select..." at bounding box center [182, 106] width 21 height 9
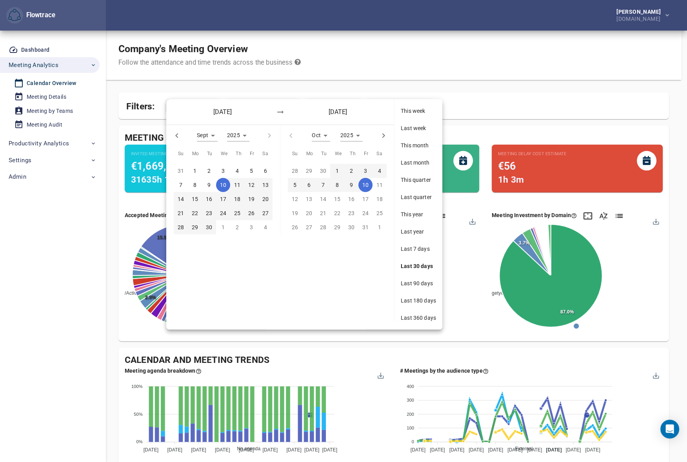
click at [412, 247] on span "Last 7 days" at bounding box center [418, 249] width 35 height 8
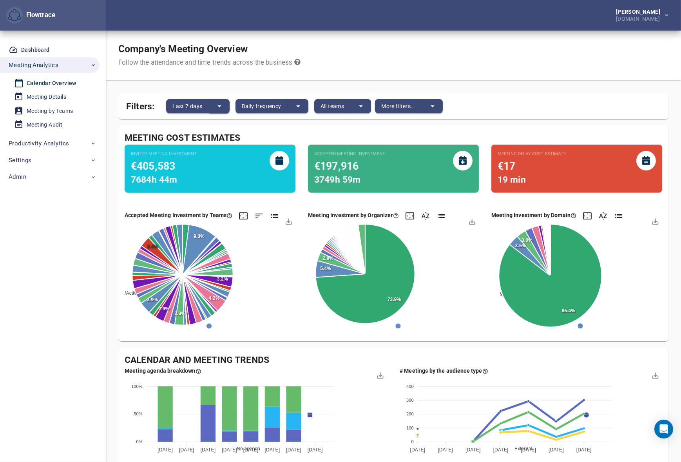
click at [218, 106] on icon "split button" at bounding box center [220, 106] width 4 height 2
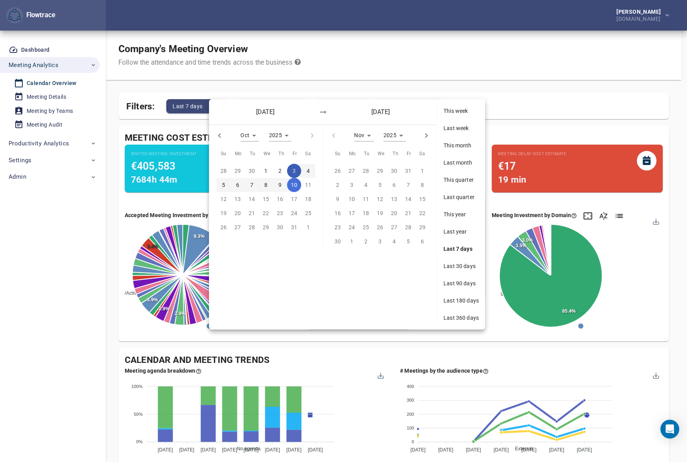
click at [295, 169] on p "3" at bounding box center [293, 171] width 3 height 9
click at [295, 185] on p "10" at bounding box center [294, 185] width 6 height 9
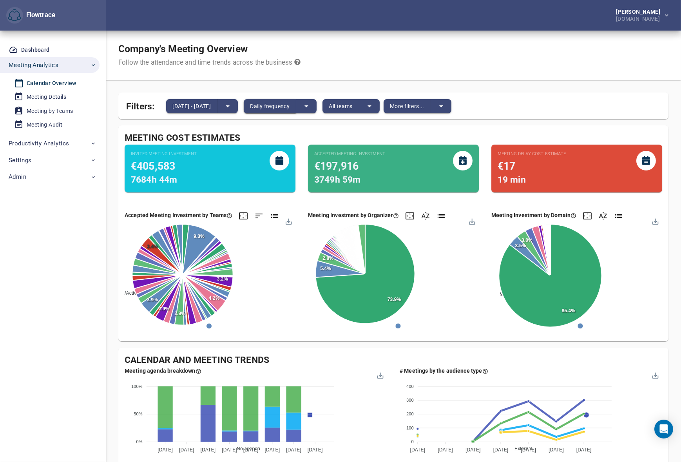
click at [290, 106] on span "Daily frequency" at bounding box center [270, 106] width 40 height 9
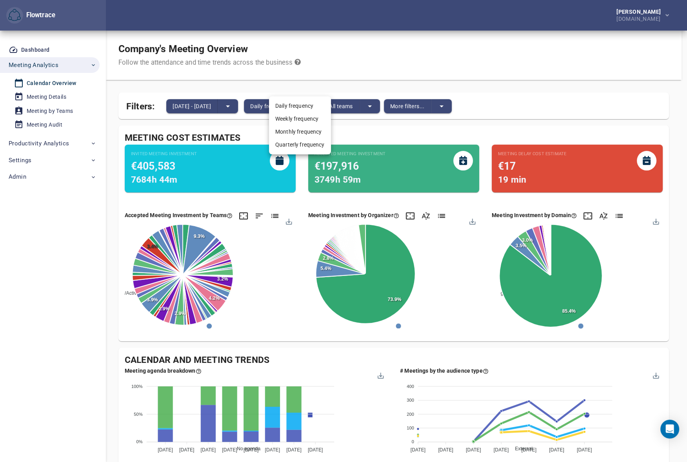
click at [303, 120] on li "Weekly frequency" at bounding box center [300, 118] width 62 height 13
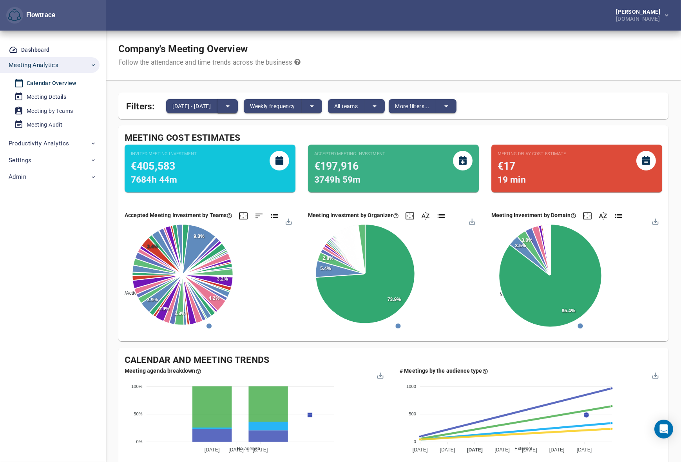
click at [232, 106] on icon "split button" at bounding box center [227, 106] width 9 height 9
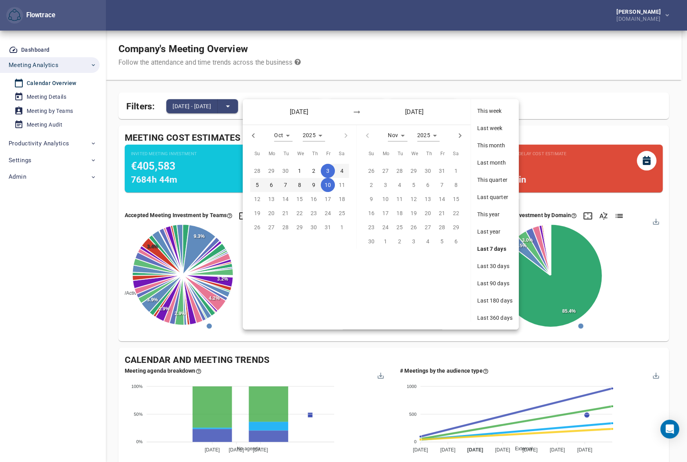
click at [301, 183] on span "8" at bounding box center [299, 185] width 14 height 9
click at [328, 185] on p "10" at bounding box center [328, 185] width 6 height 9
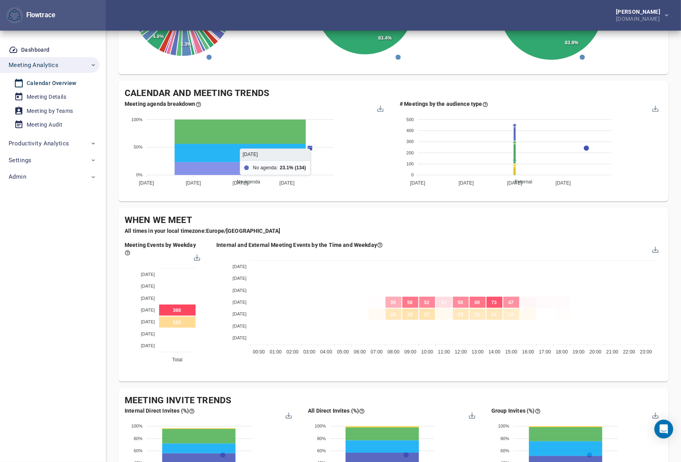
scroll to position [332, 0]
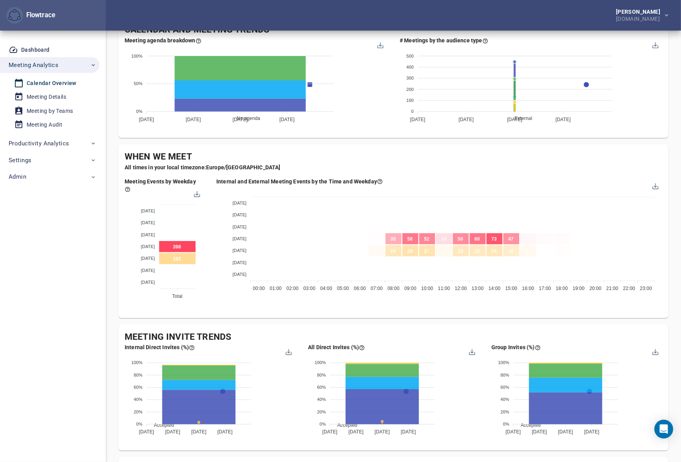
click at [470, 11] on div "[PERSON_NAME] [DOMAIN_NAME]" at bounding box center [393, 15] width 575 height 31
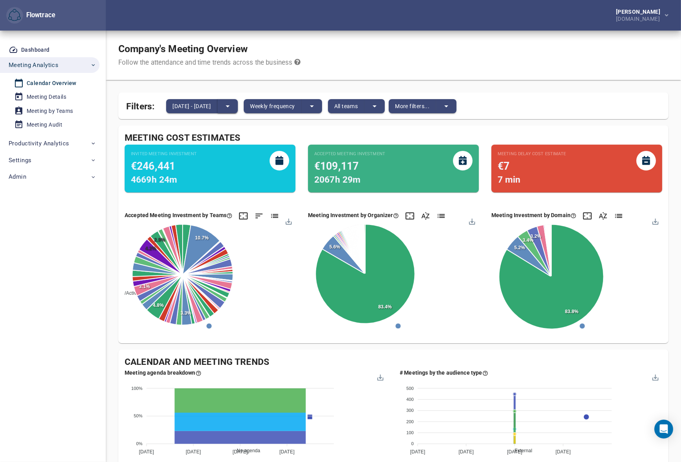
click at [232, 103] on icon "split button" at bounding box center [227, 106] width 9 height 9
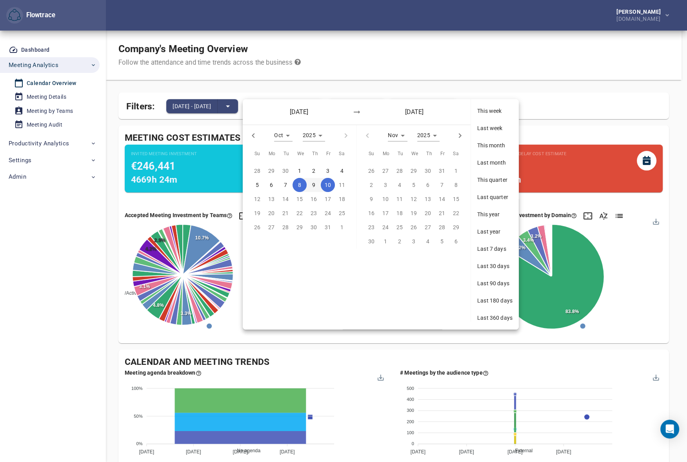
click at [502, 57] on div at bounding box center [343, 231] width 687 height 462
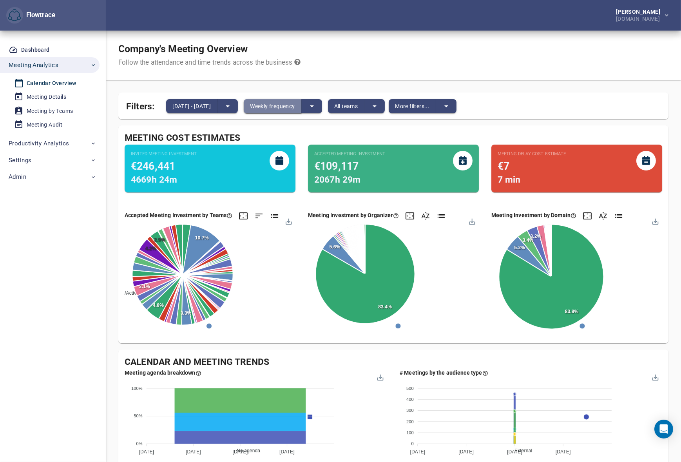
click at [301, 105] on button "Weekly frequency" at bounding box center [273, 106] width 58 height 14
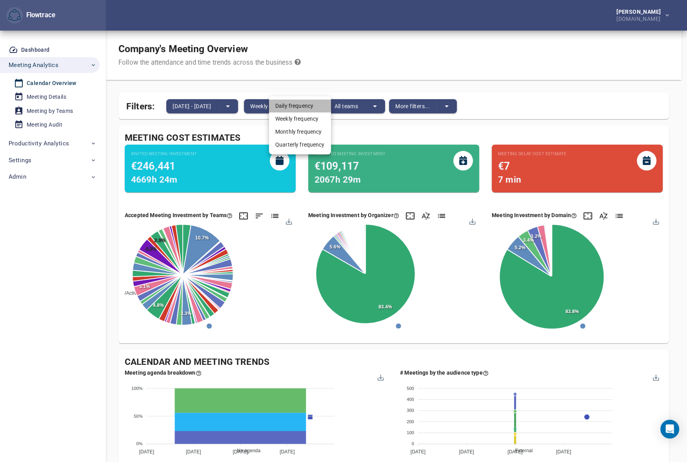
click at [290, 104] on li "Daily frequency" at bounding box center [300, 106] width 62 height 13
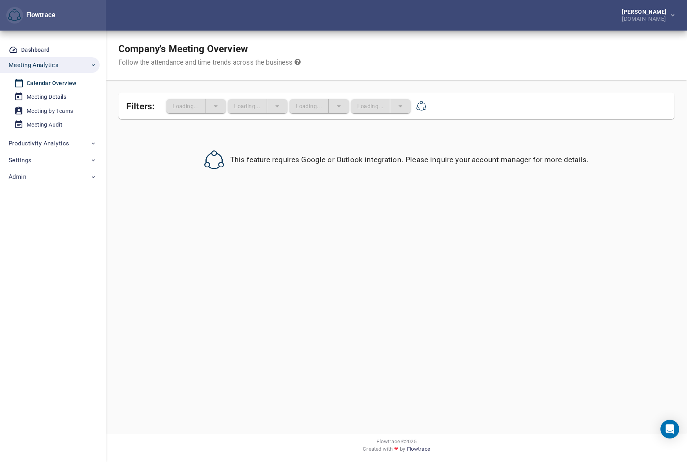
click at [345, 56] on div "Company's Meeting Overview Follow the attendance and time trends across the bus…" at bounding box center [396, 55] width 581 height 49
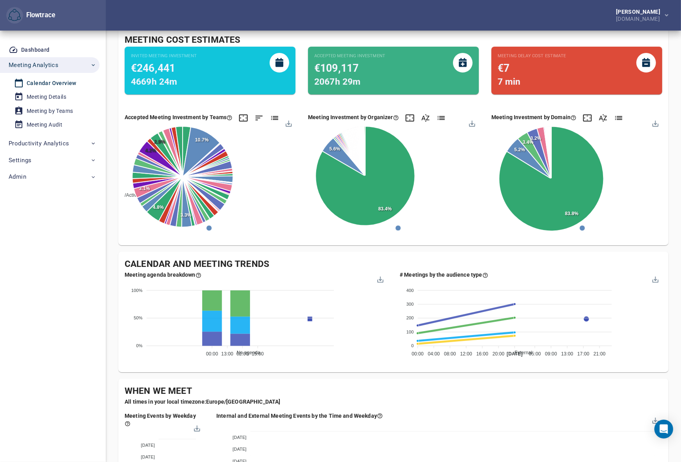
scroll to position [166, 0]
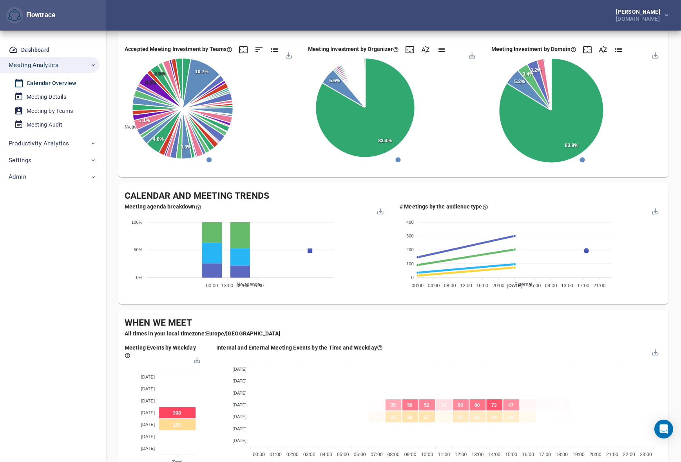
click at [332, 181] on div "Company's Meeting Overview Follow the attendance and time trends across the bus…" at bounding box center [393, 356] width 550 height 984
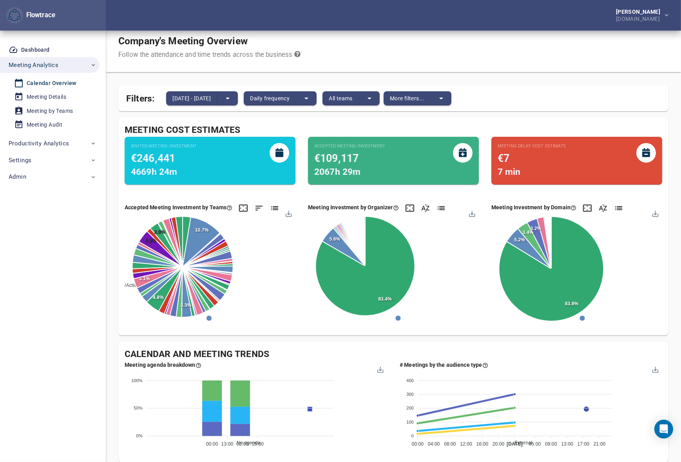
scroll to position [0, 0]
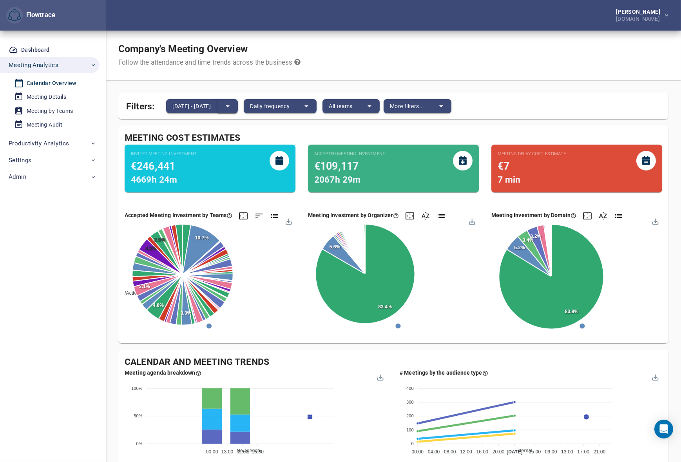
click at [232, 107] on icon "split button" at bounding box center [227, 106] width 9 height 9
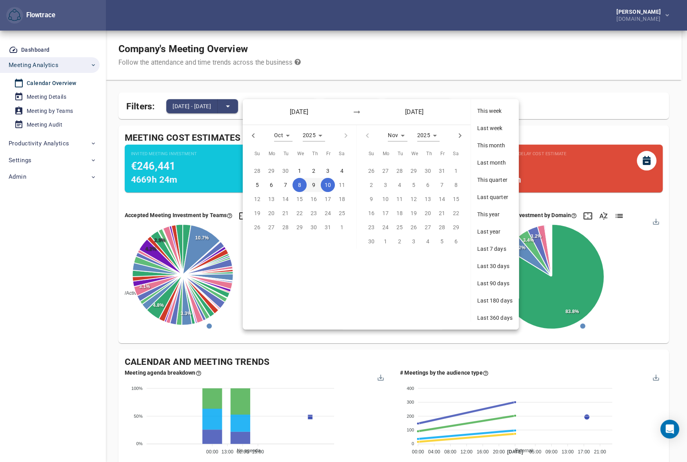
click at [257, 185] on p "5" at bounding box center [257, 185] width 3 height 9
click at [329, 184] on p "10" at bounding box center [328, 185] width 6 height 9
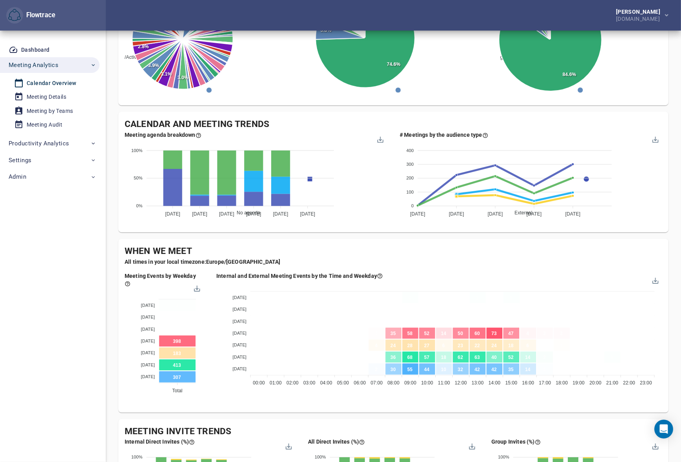
scroll to position [332, 0]
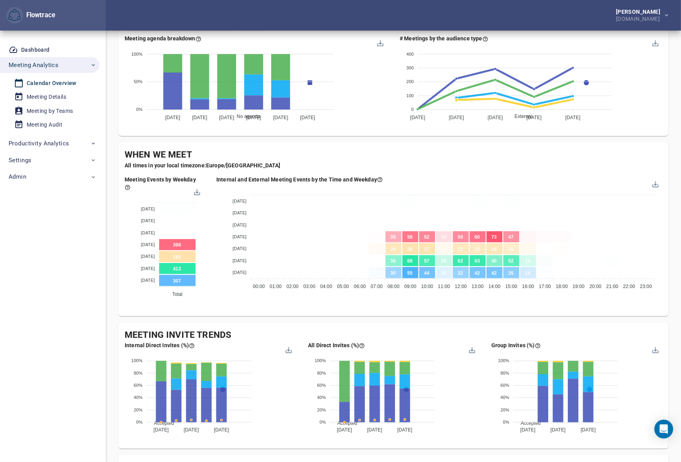
click at [443, 6] on div "[PERSON_NAME] [DOMAIN_NAME]" at bounding box center [393, 15] width 575 height 31
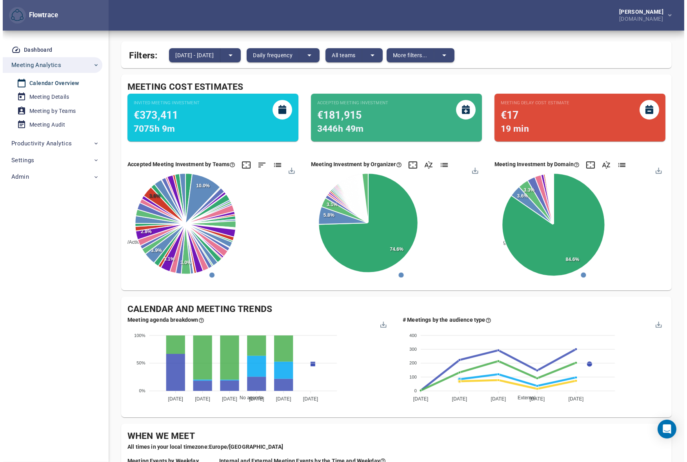
scroll to position [0, 0]
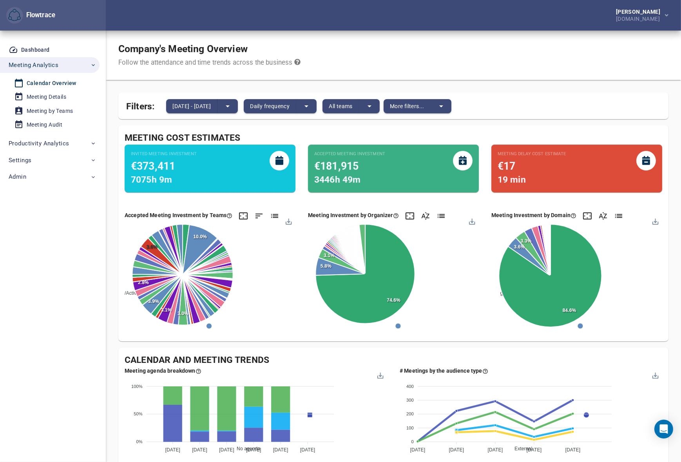
click at [457, 55] on div "Company's Meeting Overview Follow the attendance and time trends across the bus…" at bounding box center [393, 55] width 575 height 49
click at [424, 106] on span "More filters..." at bounding box center [407, 106] width 34 height 9
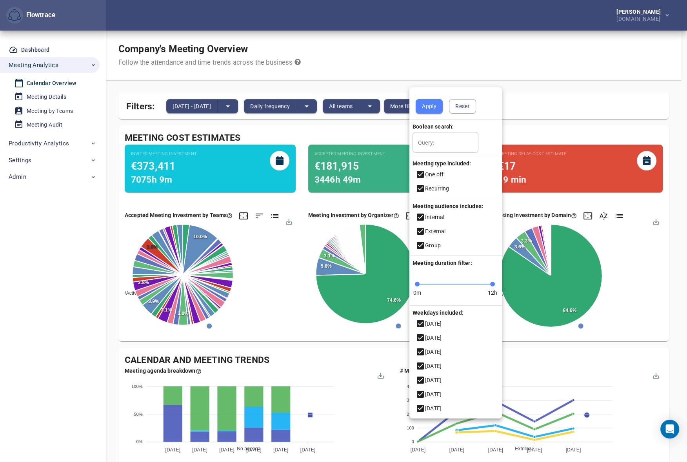
click at [517, 42] on div at bounding box center [343, 231] width 687 height 462
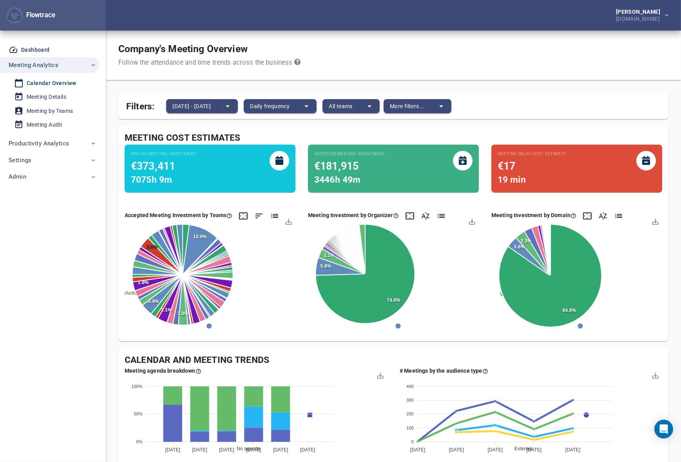
click at [403, 52] on div "Company's Meeting Overview Follow the attendance and time trends across the bus…" at bounding box center [393, 55] width 575 height 49
click at [397, 49] on div "Company's Meeting Overview Follow the attendance and time trends across the bus…" at bounding box center [393, 55] width 575 height 49
click at [629, 13] on div "[PERSON_NAME]" at bounding box center [639, 11] width 47 height 5
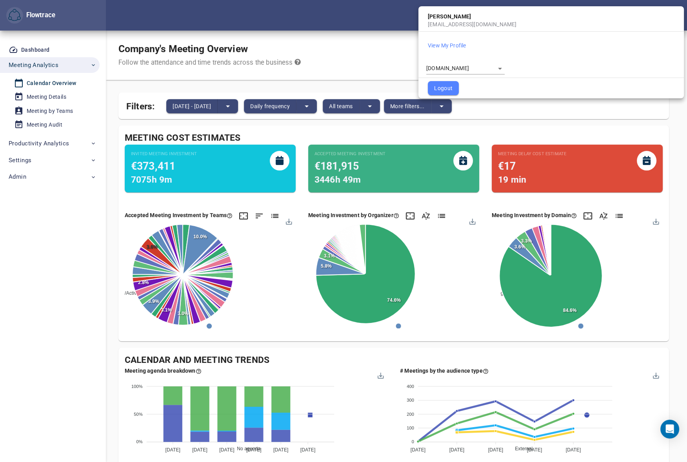
click at [460, 65] on body "Flowtrace [PERSON_NAME] [DOMAIN_NAME] Flowtrace Dashboard Meeting Analytics Cal…" at bounding box center [343, 231] width 687 height 462
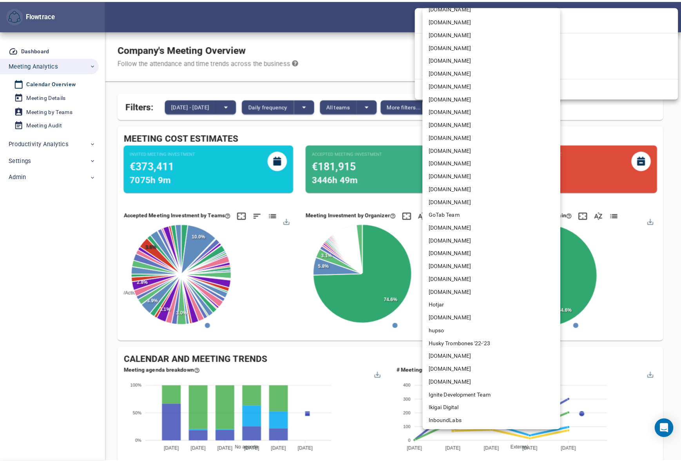
scroll to position [2015, 0]
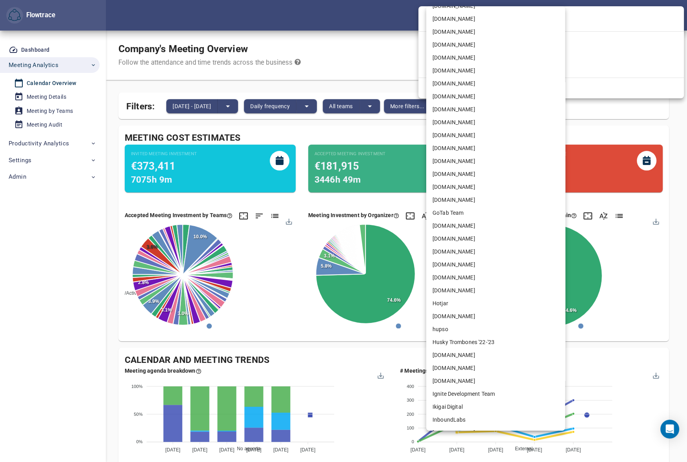
click at [354, 56] on div at bounding box center [343, 231] width 687 height 462
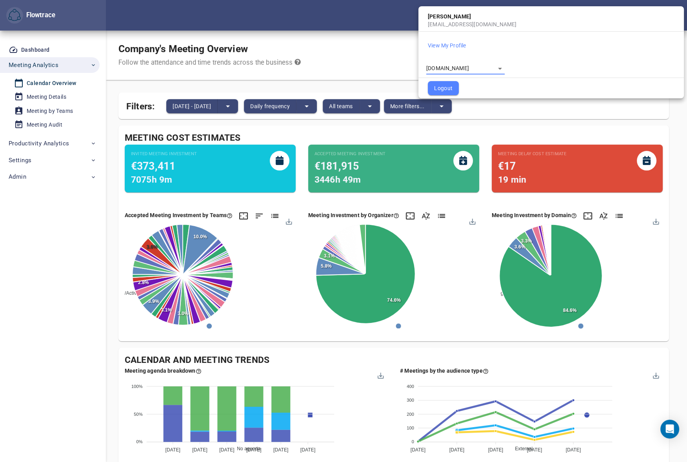
click at [55, 158] on div at bounding box center [343, 231] width 687 height 462
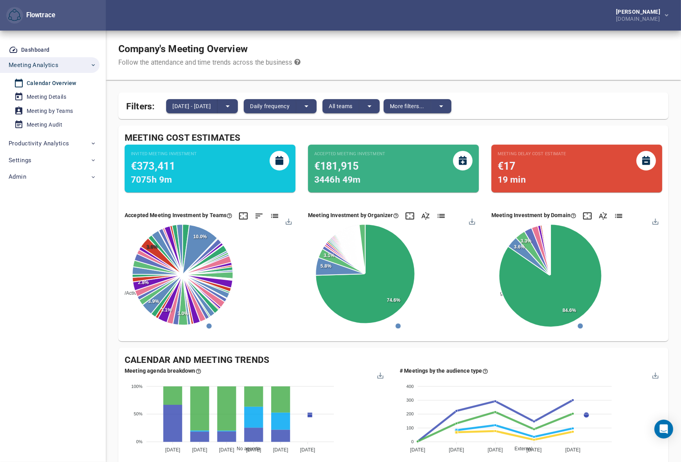
click at [34, 162] on div "**********" at bounding box center [340, 231] width 675 height 462
click at [19, 161] on span "Settings" at bounding box center [20, 160] width 23 height 10
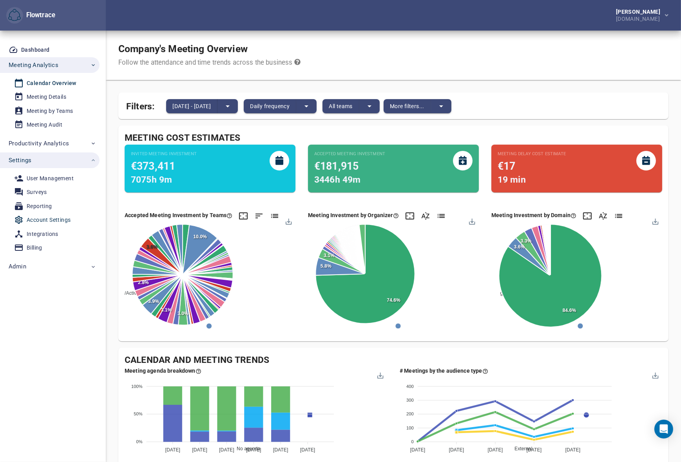
click at [45, 221] on div "Account Settings" at bounding box center [49, 220] width 44 height 10
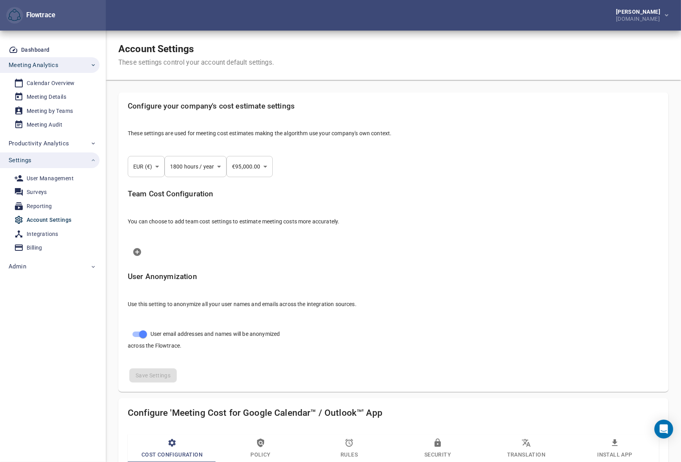
click at [447, 60] on div "Account Settings These settings control your account default settings." at bounding box center [393, 55] width 575 height 49
click at [471, 49] on div "Account Settings These settings control your account default settings." at bounding box center [393, 55] width 575 height 49
select select "***"
click at [386, 210] on div "Team Cost Configuration You can choose to add team cost settings to estimate me…" at bounding box center [394, 210] width 544 height 54
click at [429, 267] on div "User Anonymization Use this setting to anonymize all your user names and emails…" at bounding box center [394, 293] width 544 height 54
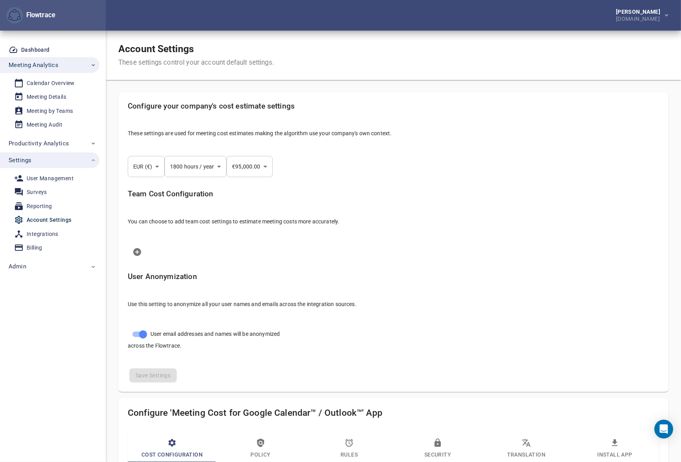
click at [404, 61] on div "Account Settings These settings control your account default settings." at bounding box center [393, 55] width 575 height 49
click at [374, 37] on div "Account Settings These settings control your account default settings." at bounding box center [393, 55] width 575 height 49
drag, startPoint x: 451, startPoint y: 30, endPoint x: 443, endPoint y: 22, distance: 11.1
click at [451, 30] on div "[PERSON_NAME] [DOMAIN_NAME]" at bounding box center [393, 15] width 575 height 31
click at [405, 188] on div "Team Cost Configuration You can choose to add team cost settings to estimate me…" at bounding box center [394, 210] width 544 height 54
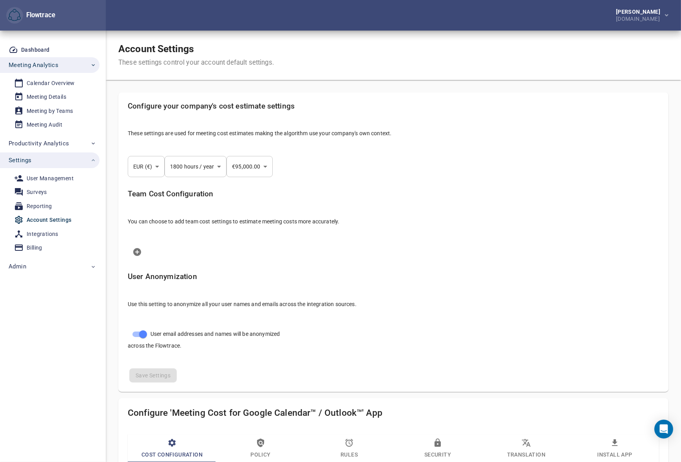
click at [405, 51] on div "Account Settings These settings control your account default settings." at bounding box center [393, 55] width 575 height 49
click at [458, 59] on div "Account Settings These settings control your account default settings." at bounding box center [393, 55] width 575 height 49
click at [446, 43] on div "Account Settings These settings control your account default settings." at bounding box center [393, 55] width 575 height 49
click at [533, 33] on div "Account Settings These settings control your account default settings." at bounding box center [393, 55] width 575 height 49
